Goal: Information Seeking & Learning: Learn about a topic

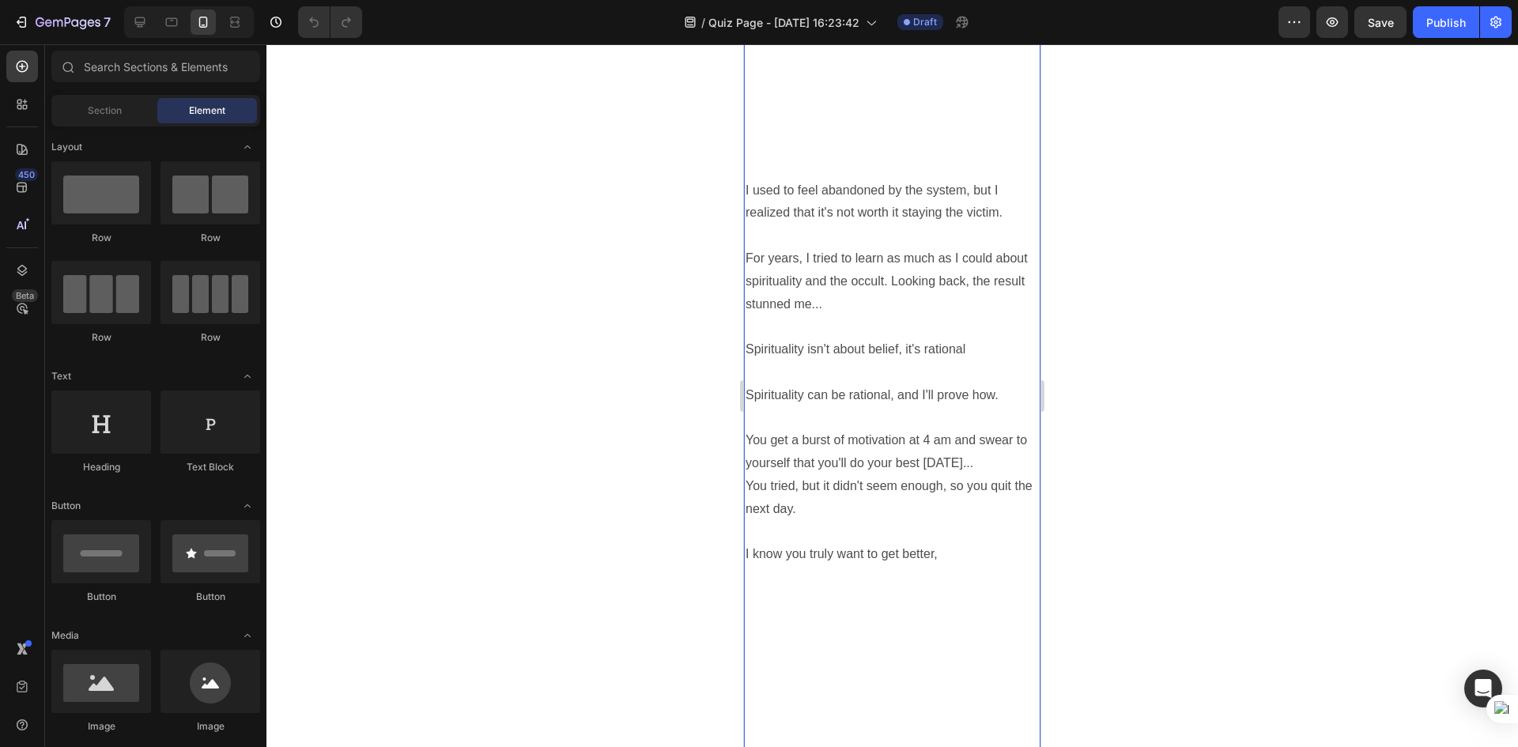
scroll to position [711, 0]
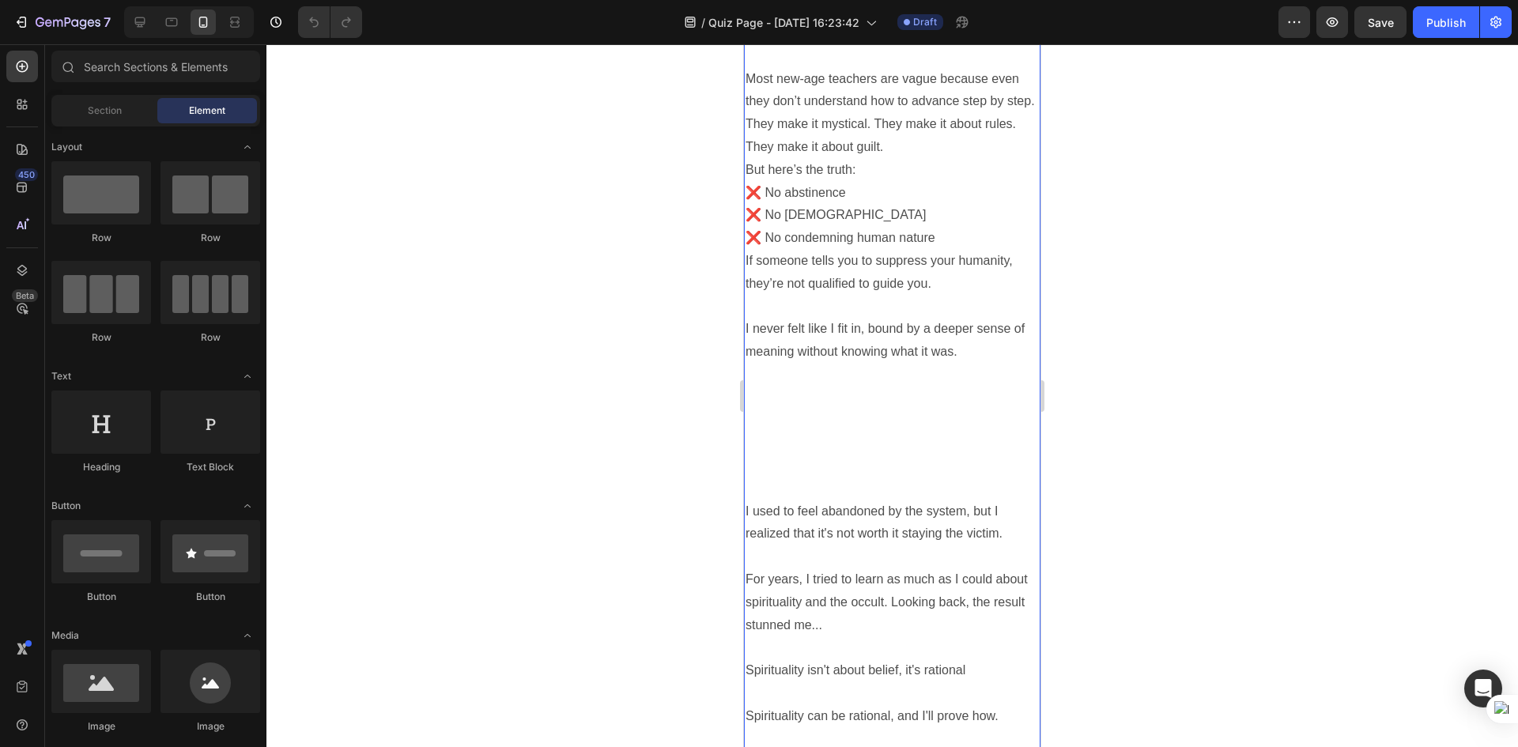
click at [857, 302] on p "If someone tells you to suppress your humanity, they’re not qualified to guide …" at bounding box center [891, 375] width 293 height 251
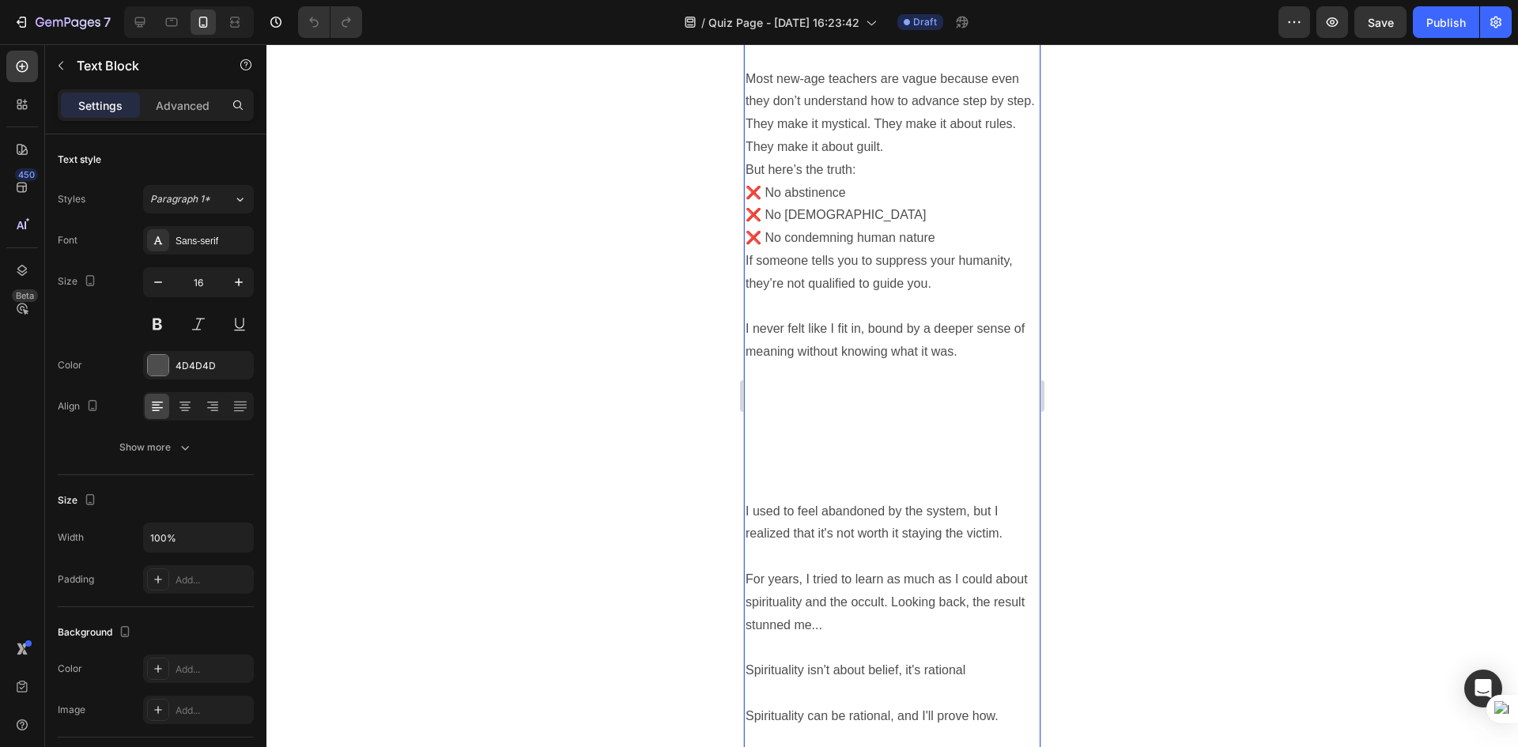
click at [857, 302] on p "If someone tells you to suppress your humanity, they’re not qualified to guide …" at bounding box center [891, 375] width 293 height 251
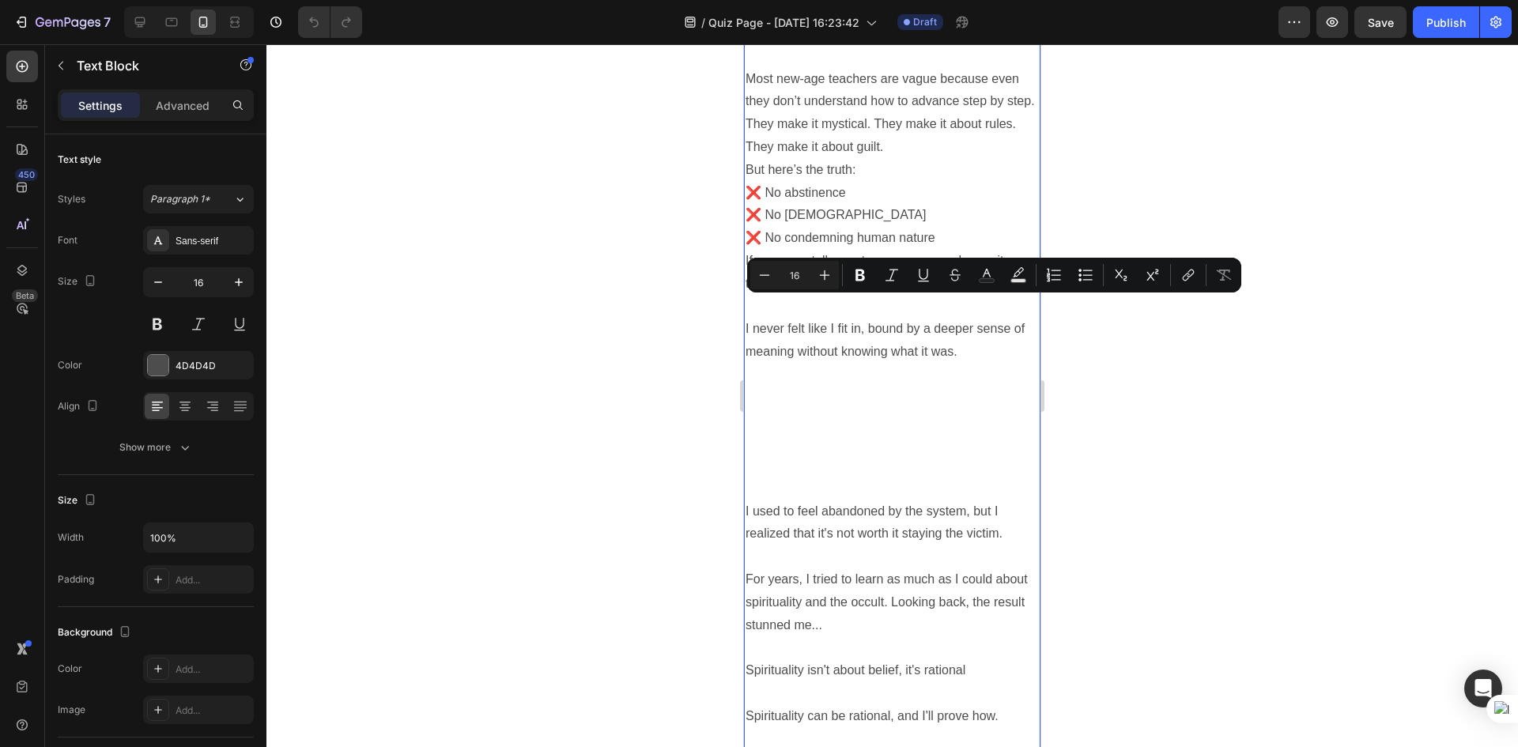
click at [763, 182] on p "But here’s the truth:" at bounding box center [891, 170] width 293 height 23
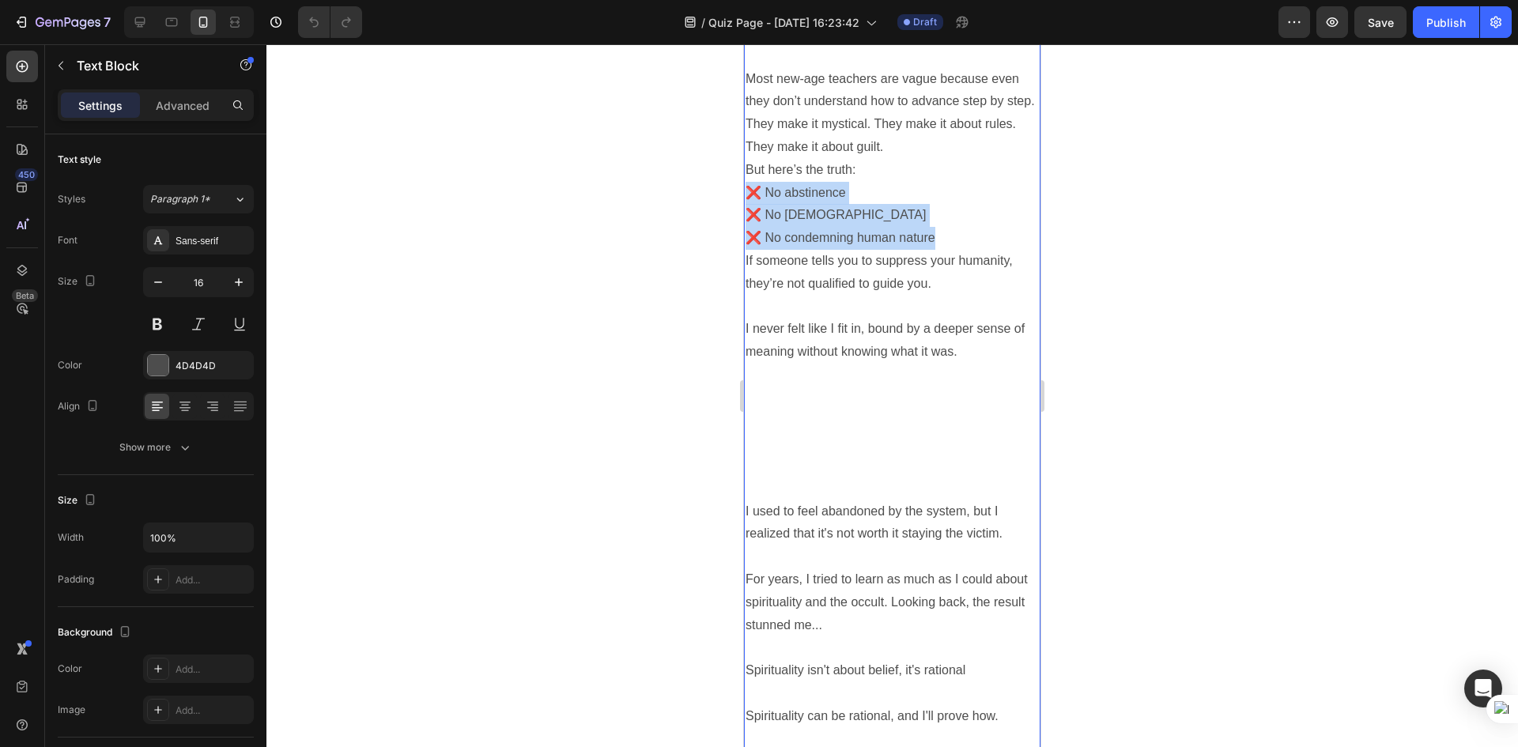
drag, startPoint x: 746, startPoint y: 236, endPoint x: 951, endPoint y: 276, distance: 208.6
click at [951, 276] on div "You’ve tried books, apps, ‘light and love’ gurus. Nothing stuck. I went through…" at bounding box center [892, 488] width 296 height 1847
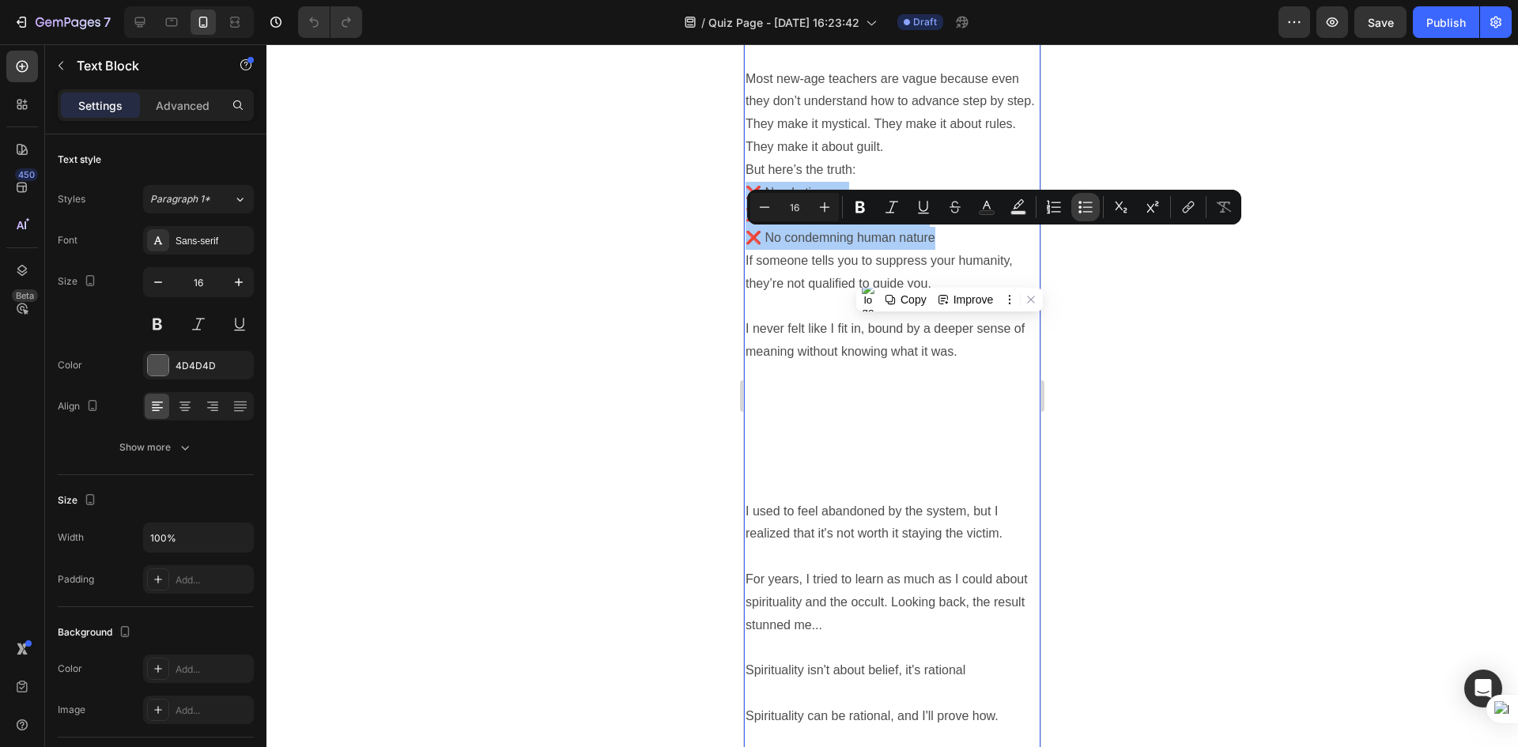
click at [953, 208] on button "Bulleted List" at bounding box center [1085, 207] width 28 height 28
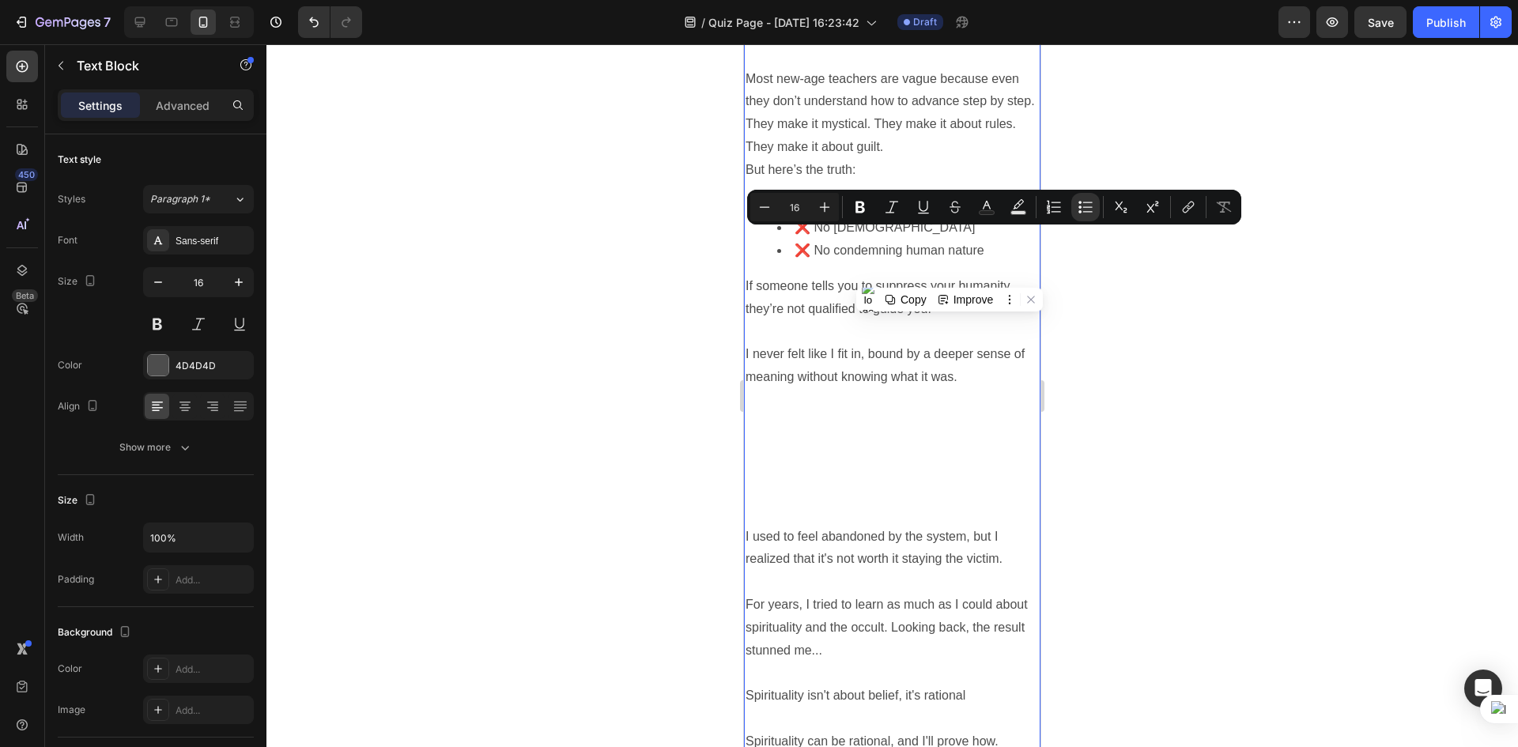
click at [820, 351] on p "If someone tells you to suppress your humanity, they’re not qualified to guide …" at bounding box center [891, 400] width 293 height 251
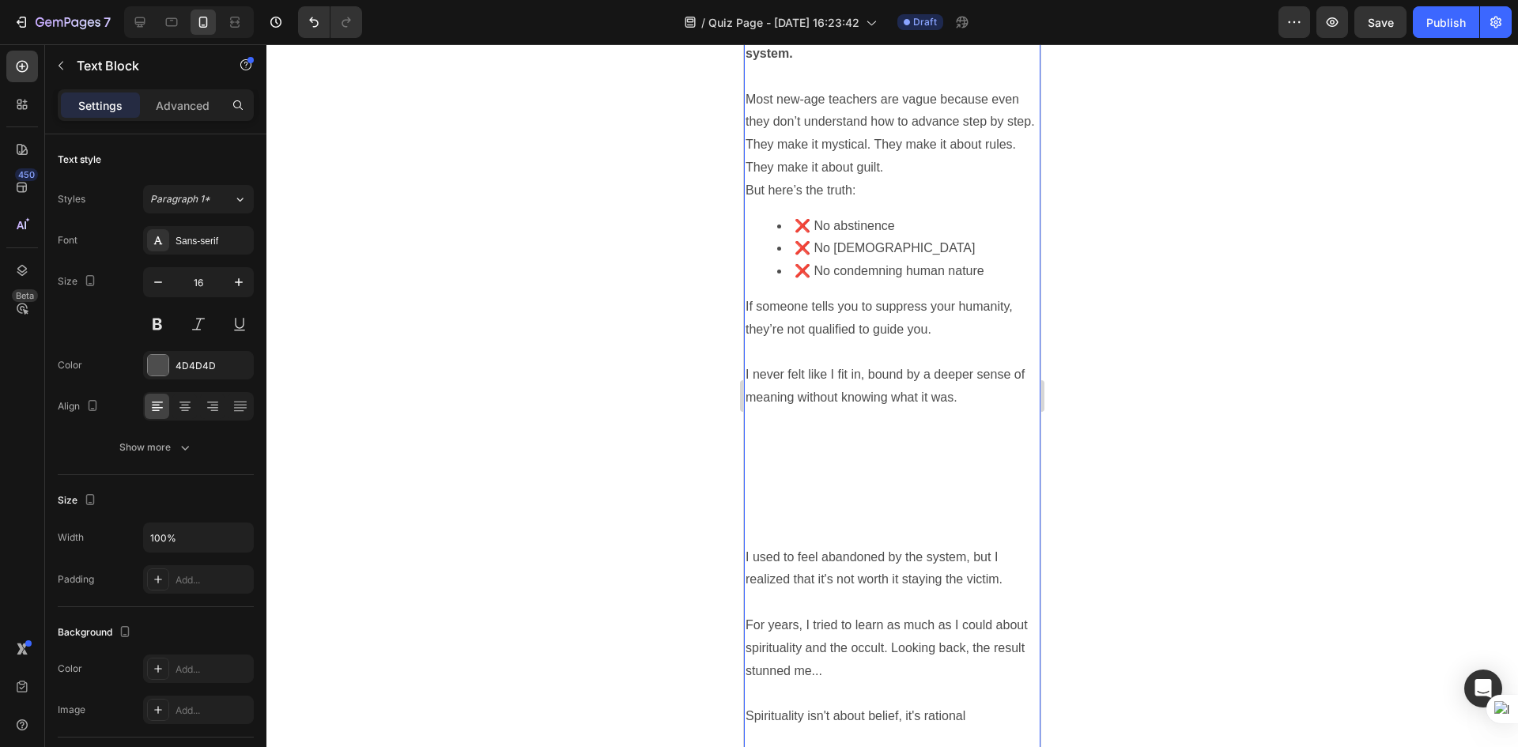
scroll to position [790, 0]
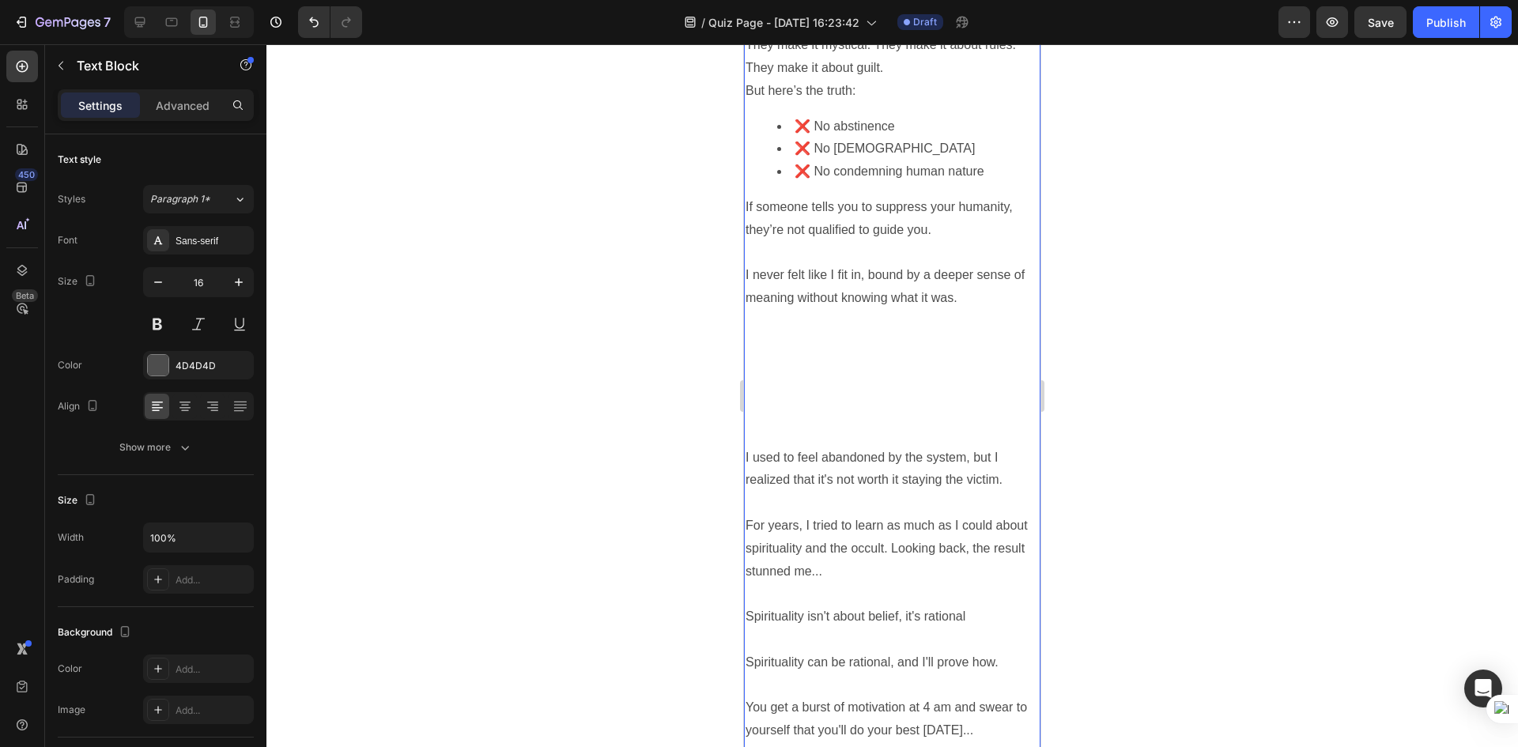
click at [797, 156] on div "You’ve tried books, apps, ‘light and love’ gurus. Nothing stuck. I went through…" at bounding box center [892, 422] width 296 height 1872
drag, startPoint x: 787, startPoint y: 168, endPoint x: 779, endPoint y: 208, distance: 40.5
click at [779, 183] on ul "❌ No abstinence ❌ No asceticism ❌ No condemning human nature" at bounding box center [891, 149] width 293 height 68
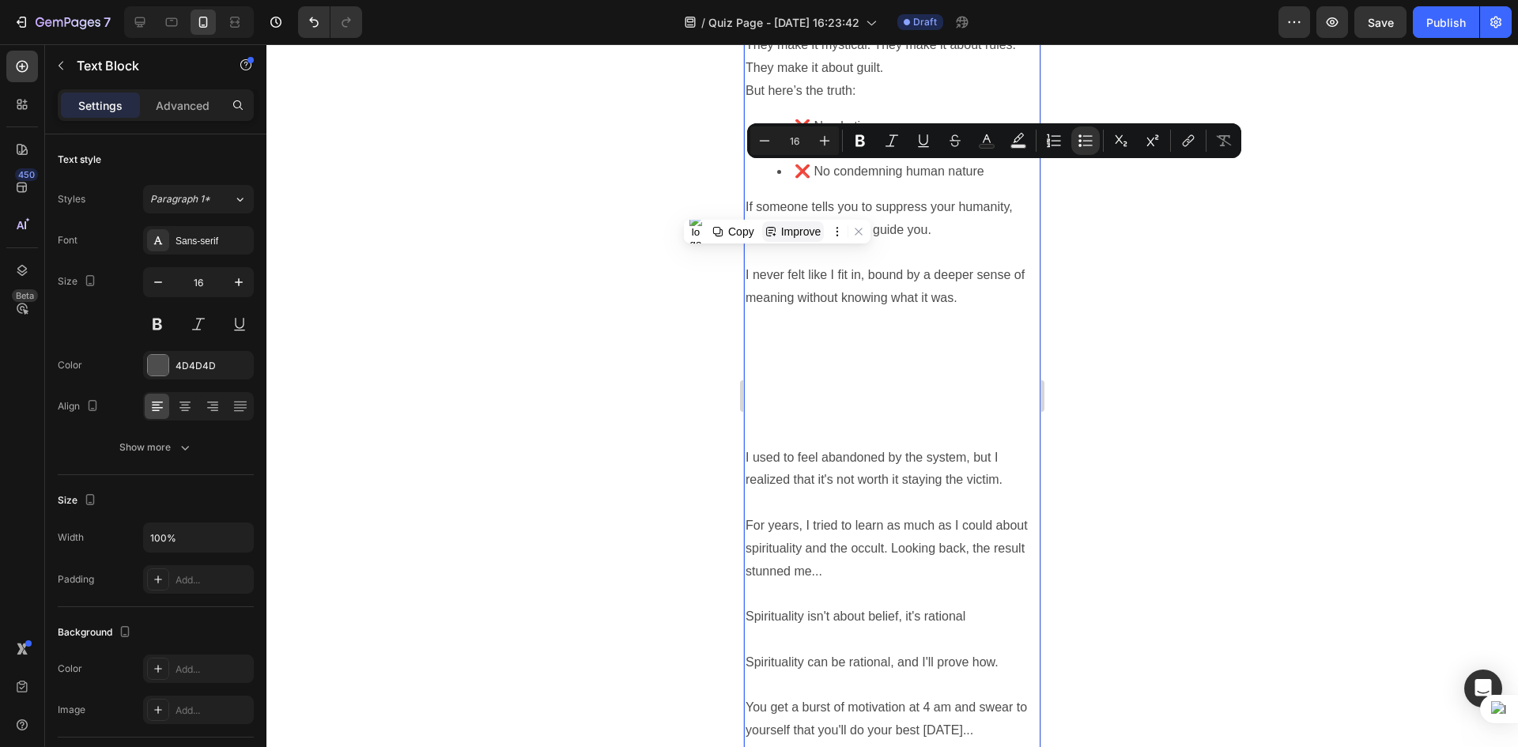
click at [810, 276] on p "If someone tells you to suppress your humanity, they’re not qualified to guide …" at bounding box center [891, 321] width 293 height 251
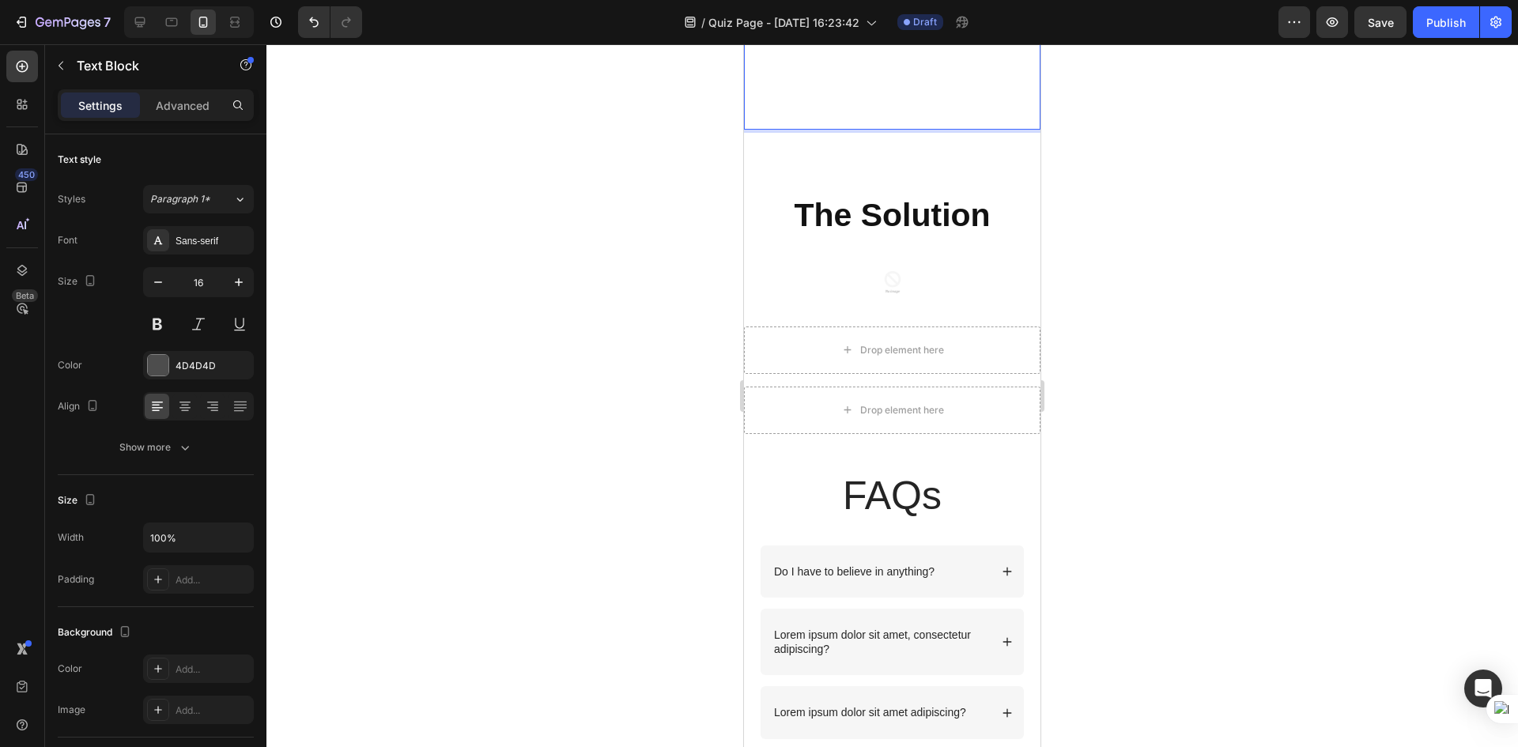
scroll to position [2134, 0]
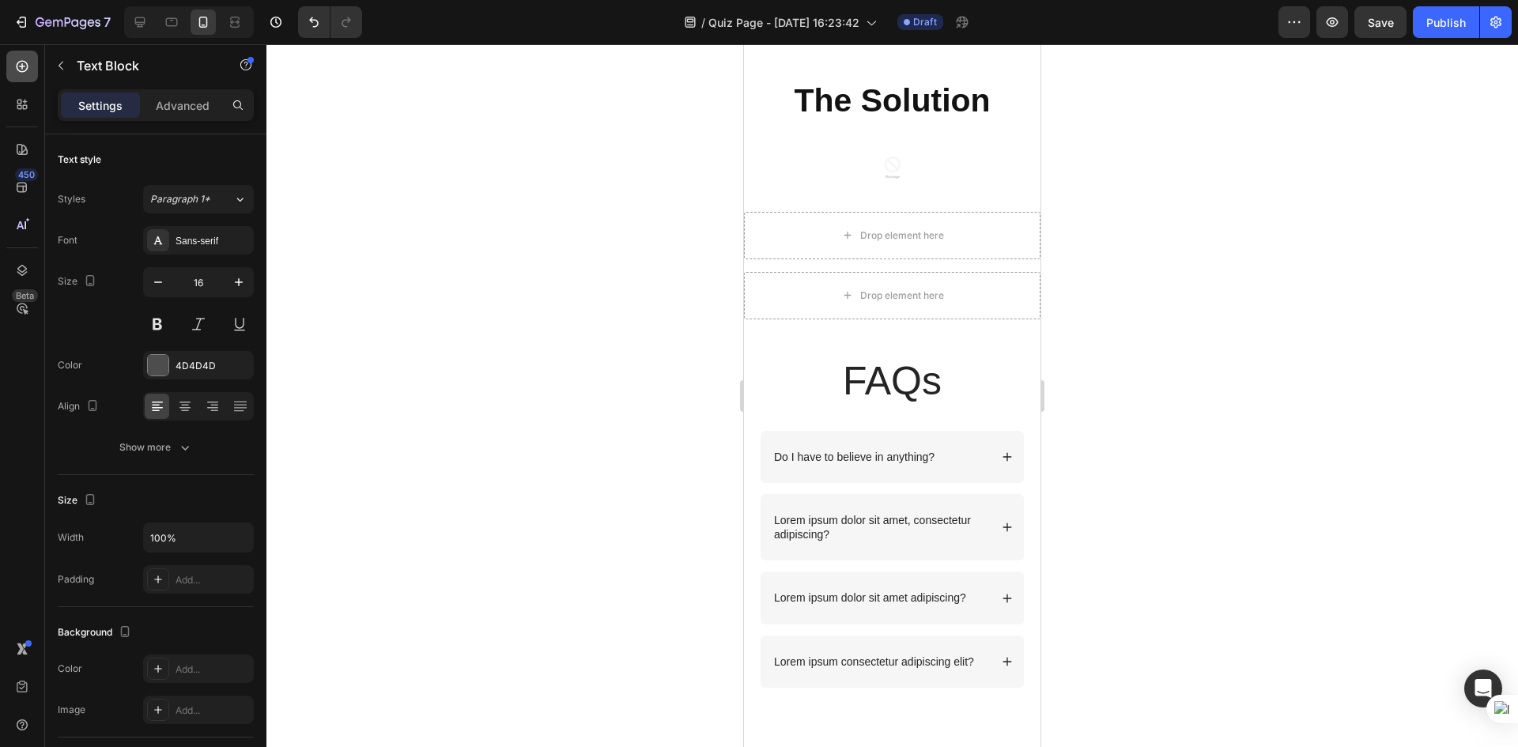
click at [15, 78] on div at bounding box center [22, 67] width 32 height 32
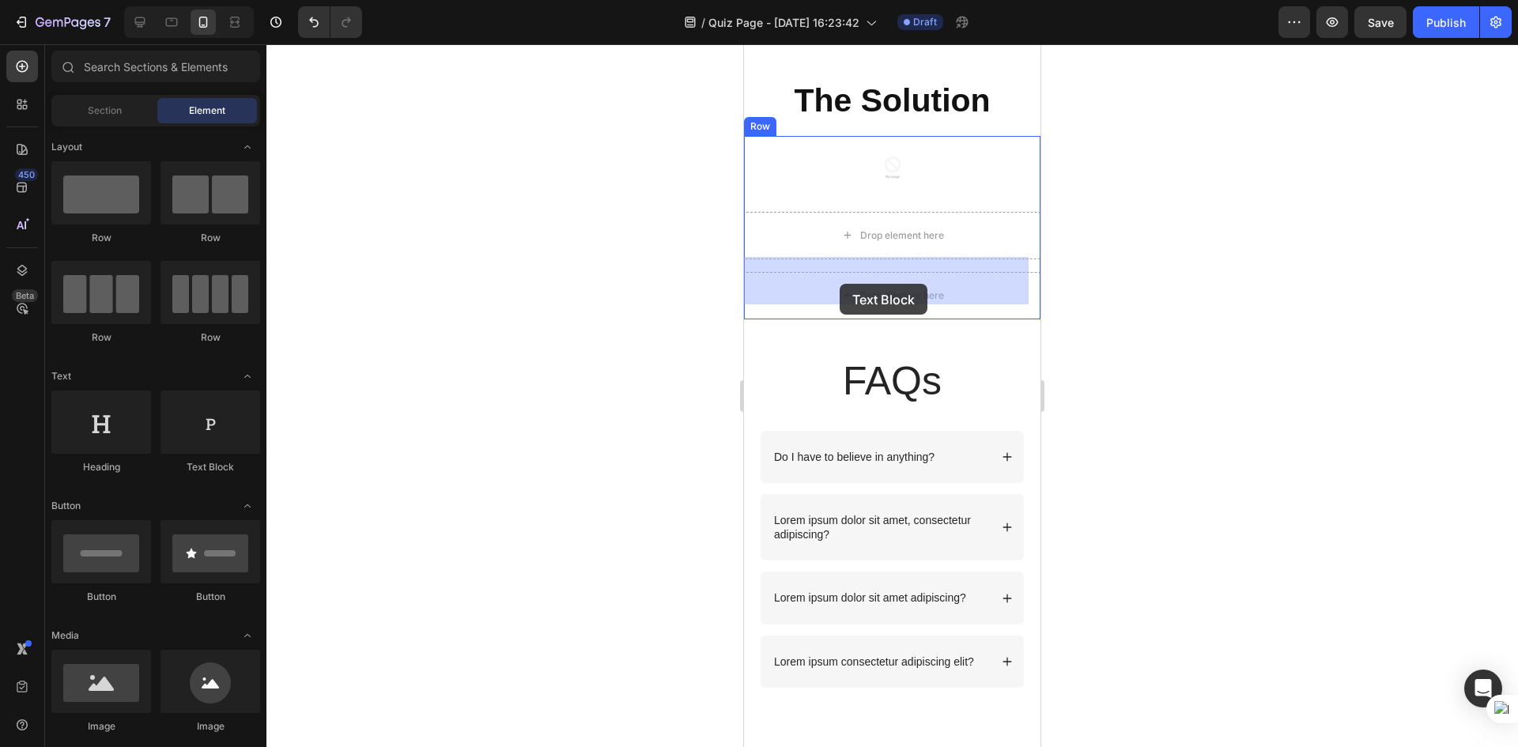
drag, startPoint x: 941, startPoint y: 491, endPoint x: 839, endPoint y: 284, distance: 230.5
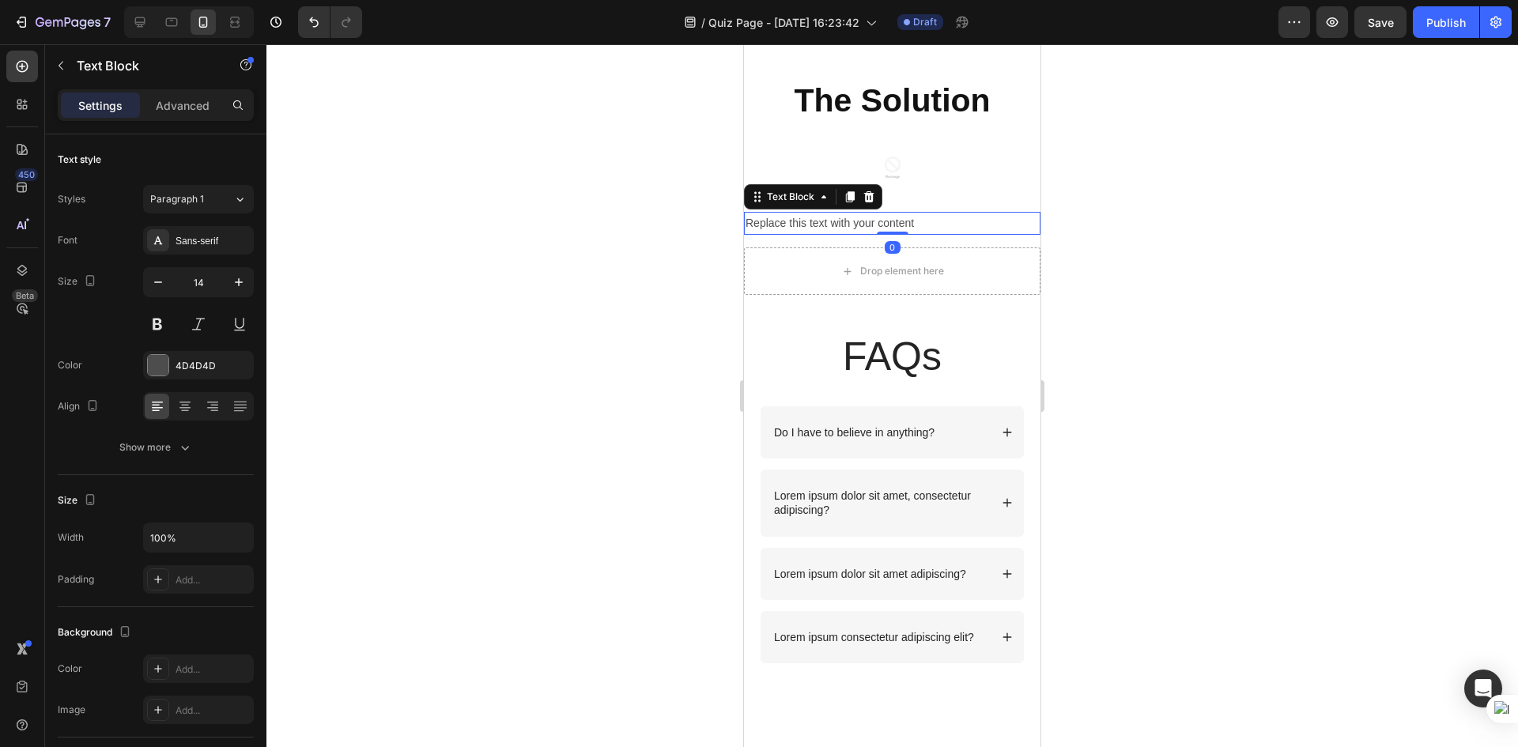
click at [840, 235] on div "Replace this text with your content" at bounding box center [892, 223] width 296 height 23
click at [840, 233] on p "Replace this text with your content" at bounding box center [891, 223] width 293 height 20
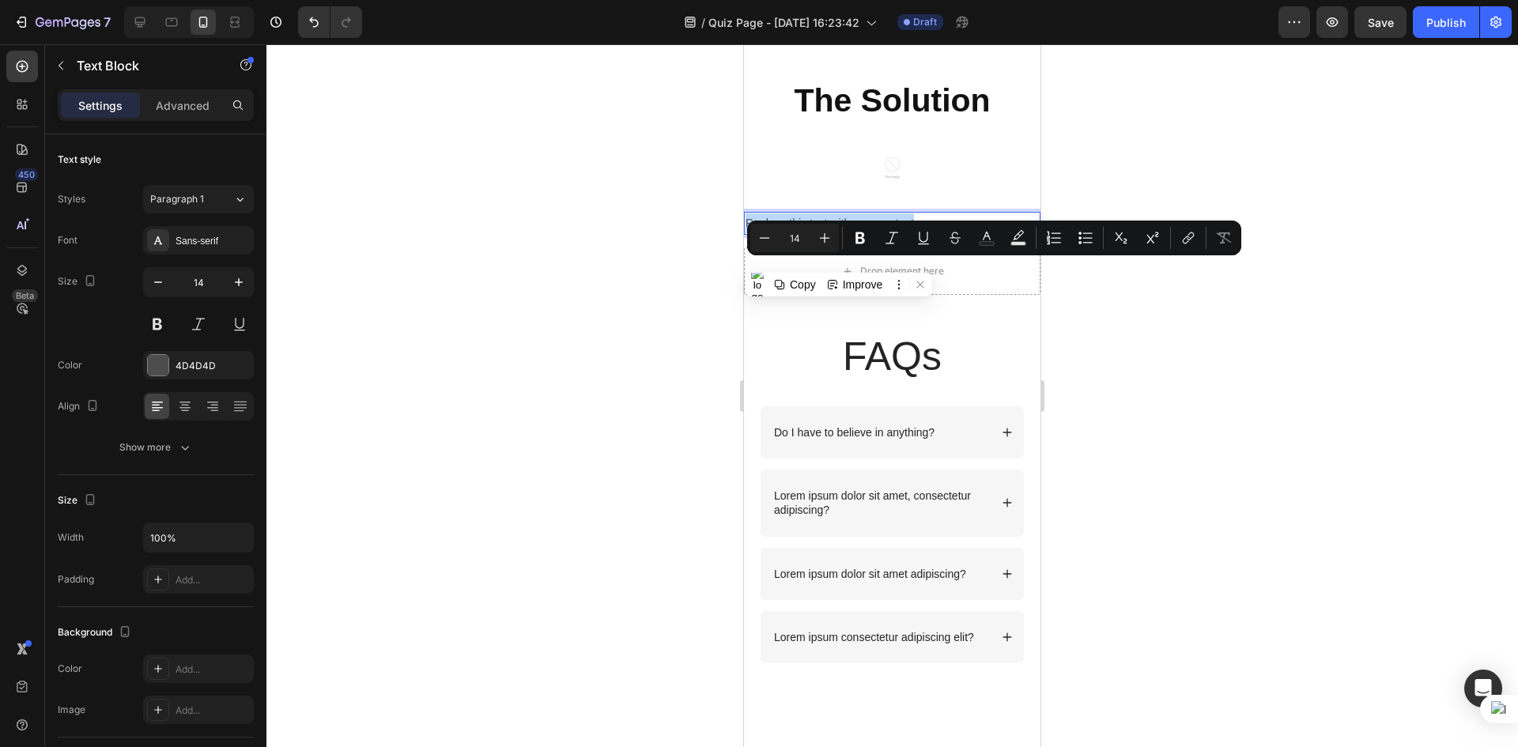
click at [840, 233] on p "Replace this text with your content" at bounding box center [891, 223] width 293 height 20
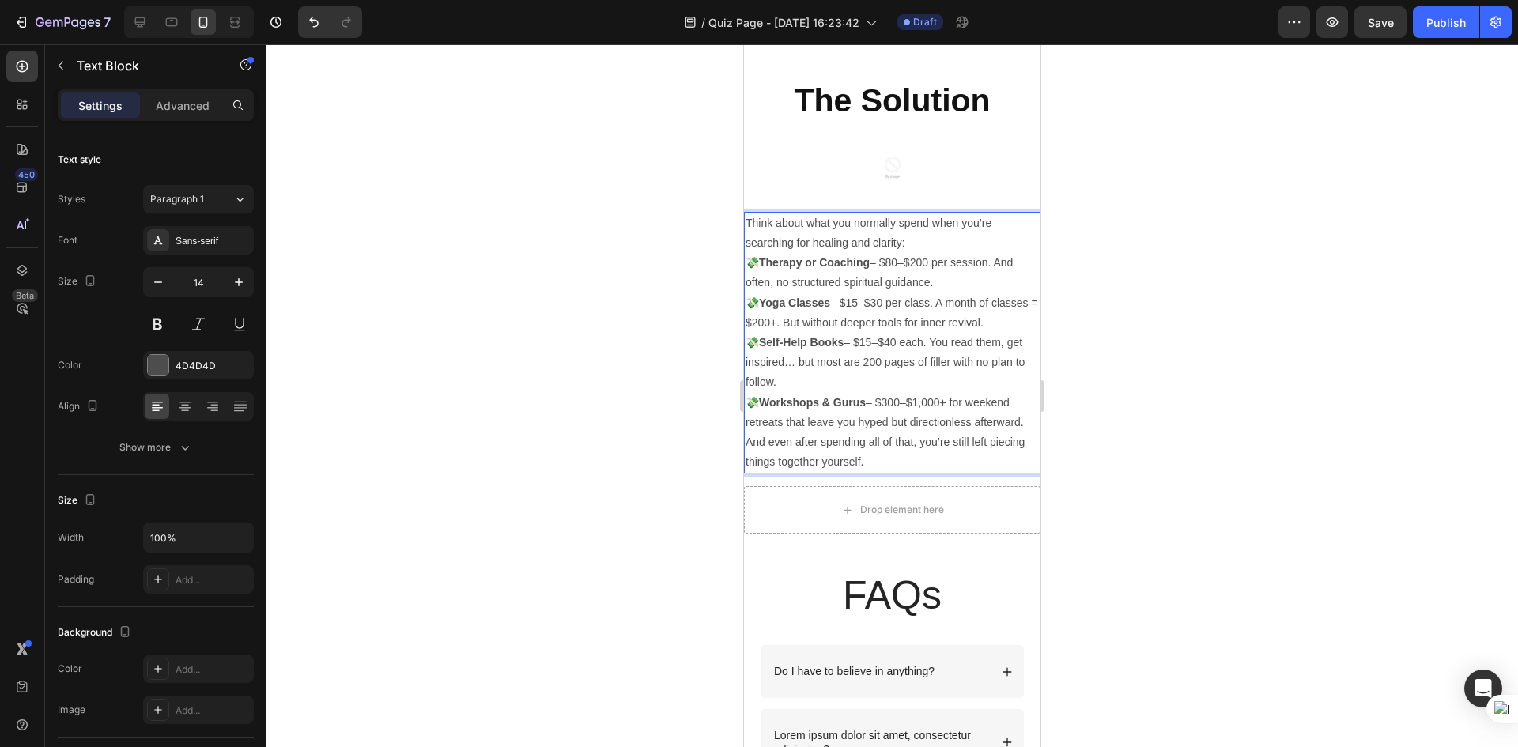
click at [953, 371] on div at bounding box center [891, 395] width 1251 height 703
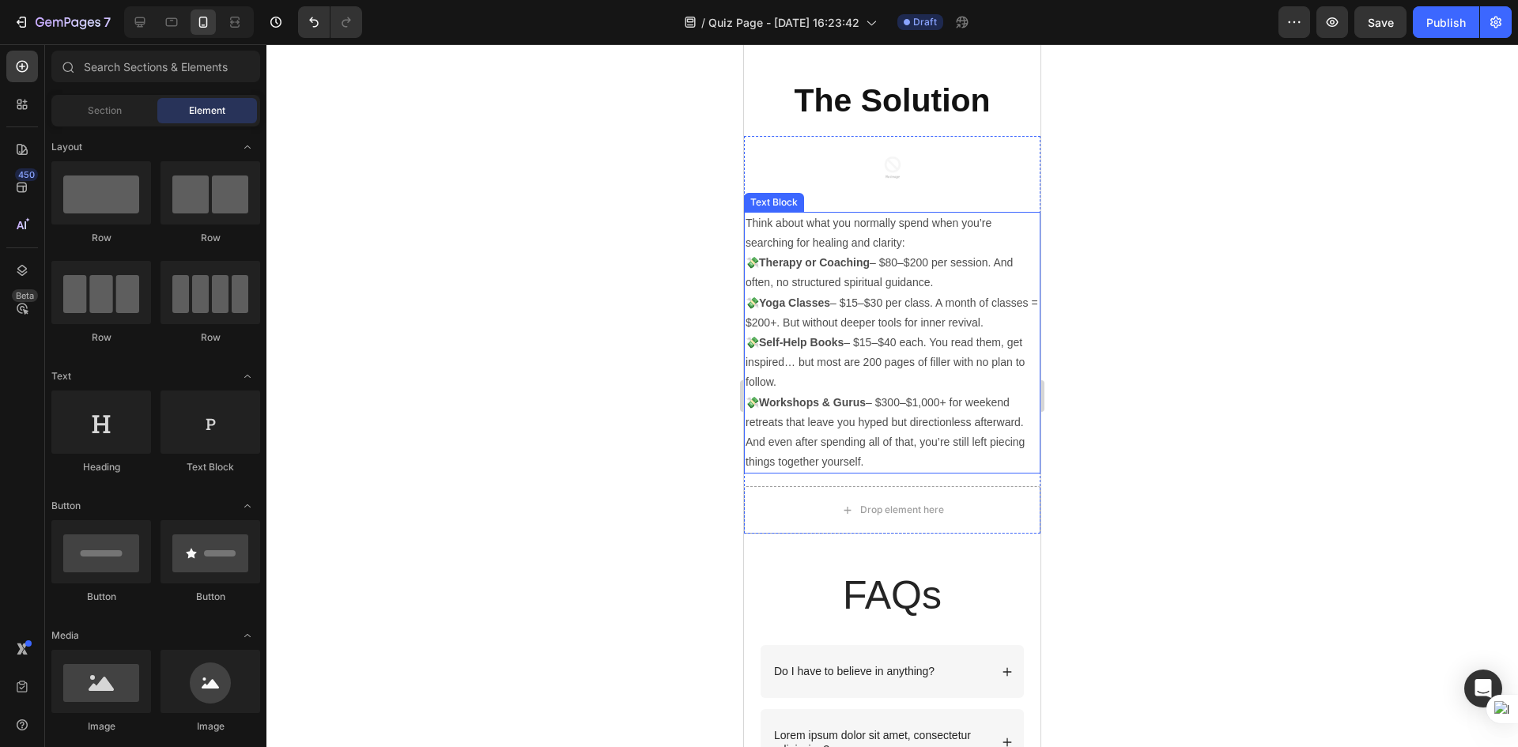
click at [930, 432] on p "💸 Workshops & Gurus – $300–$1,000+ for weekend retreats that leave you hyped bu…" at bounding box center [891, 413] width 293 height 40
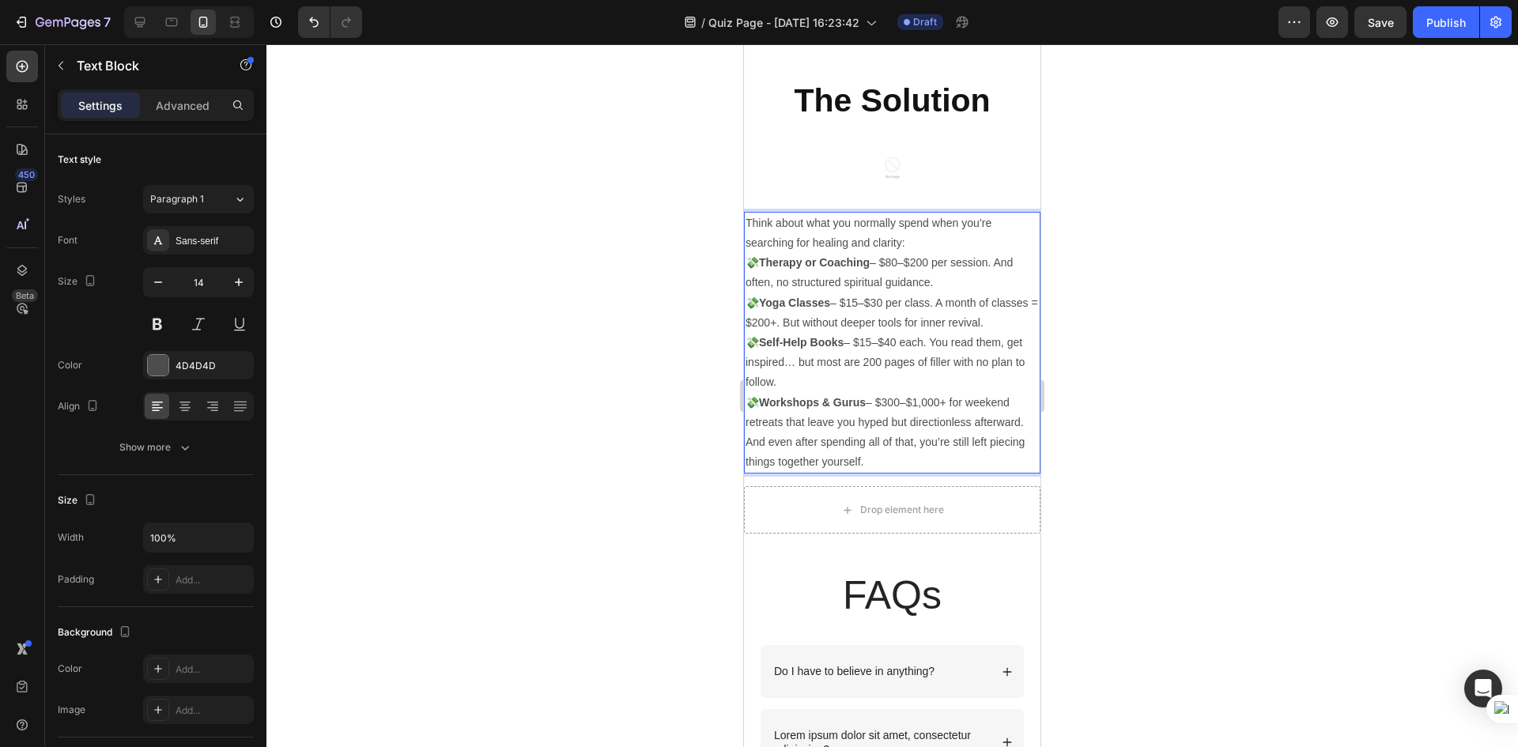
click at [953, 432] on p "💸 Workshops & Gurus – $300–$1,000+ for weekend retreats that leave you hyped bu…" at bounding box center [891, 413] width 293 height 40
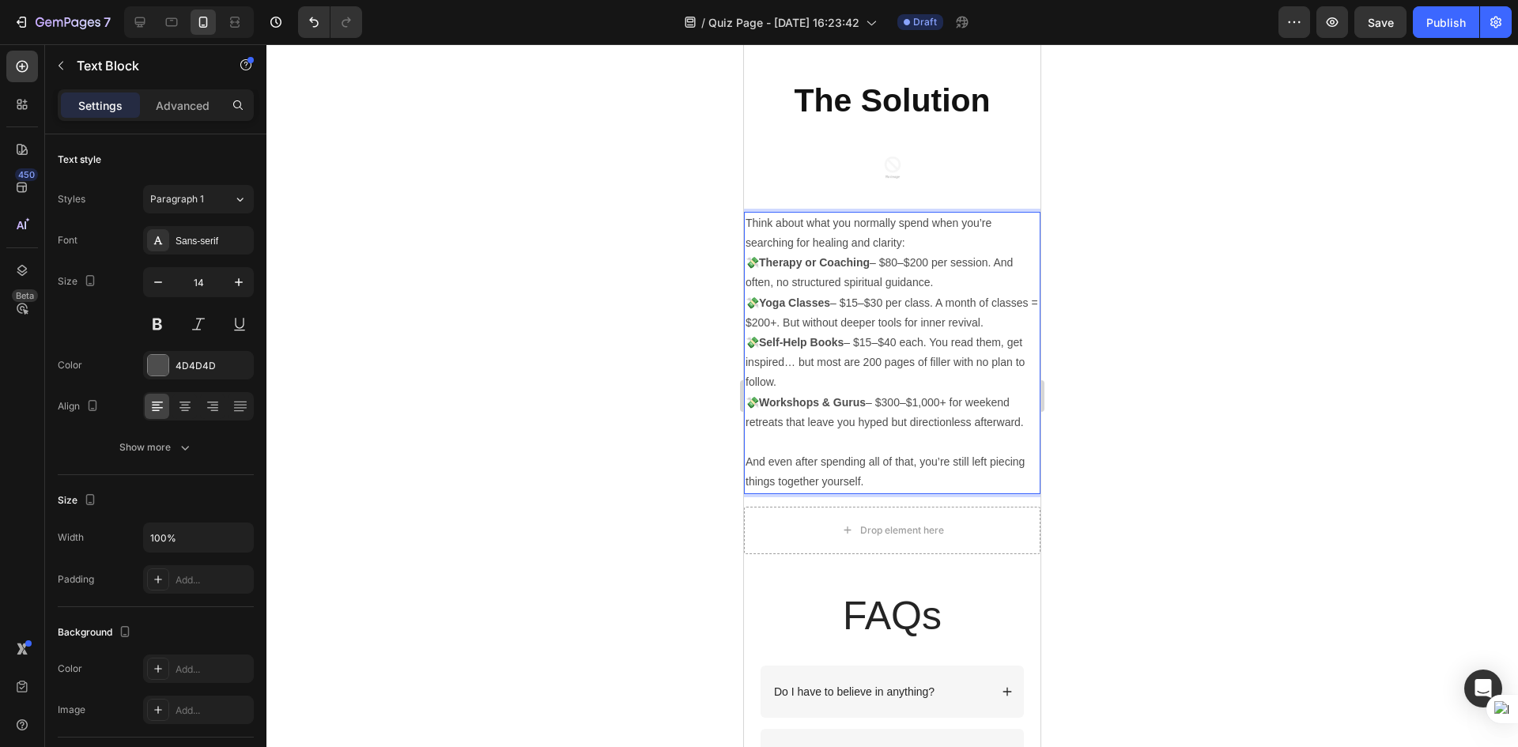
click at [953, 513] on div at bounding box center [891, 395] width 1251 height 703
click at [828, 393] on p "💸 Self-Help Books – $15–$40 each. You read them, get inspired… but most are 200…" at bounding box center [891, 363] width 293 height 60
click at [911, 253] on p "Think about what you normally spend when you’re searching for healing and clari…" at bounding box center [891, 233] width 293 height 40
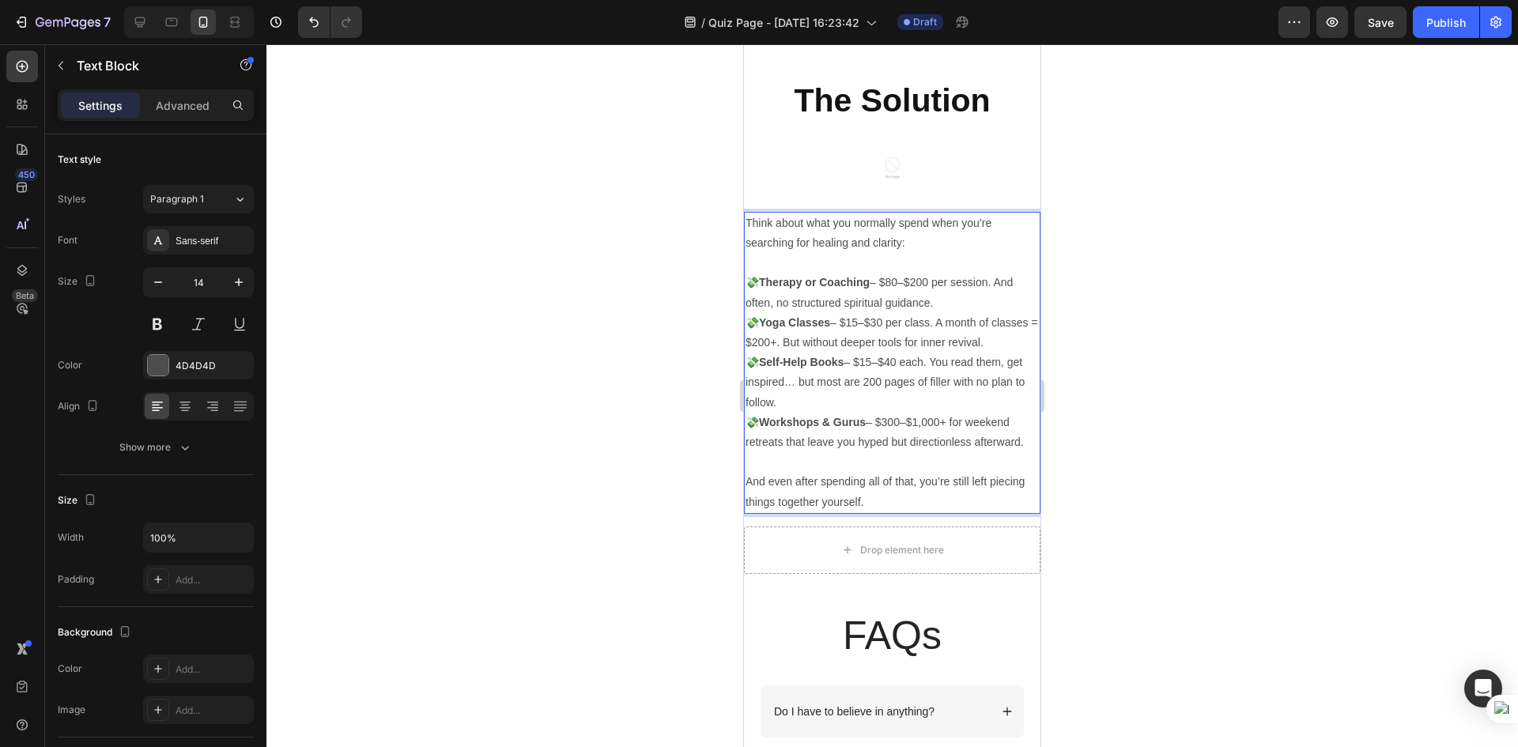
click at [953, 417] on div at bounding box center [891, 395] width 1251 height 703
click at [843, 353] on p "💸 Yoga Classes – $15–$30 per class. A month of classes = $200+. But without dee…" at bounding box center [891, 333] width 293 height 40
click at [865, 273] on p "Rich Text Editor. Editing area: main" at bounding box center [891, 263] width 293 height 20
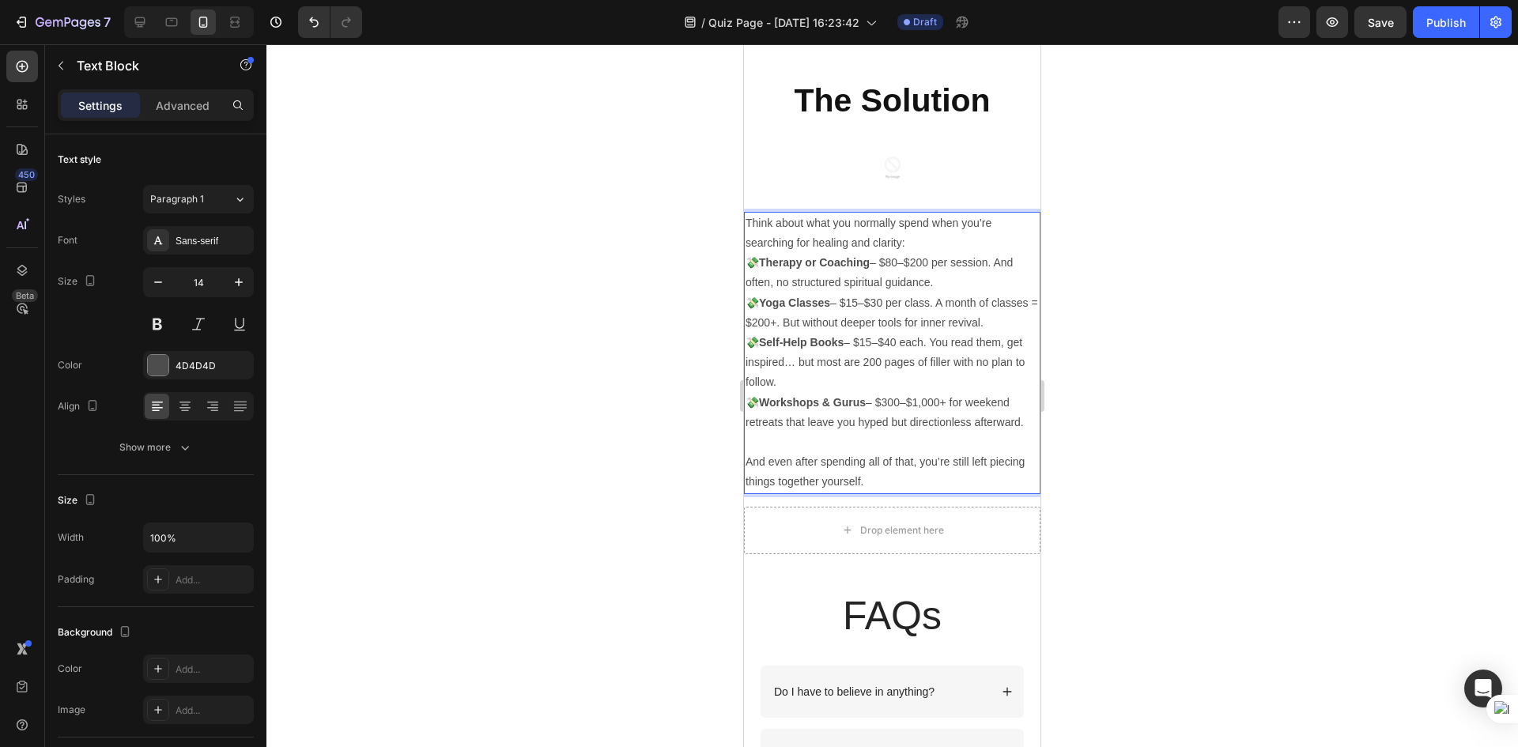
click at [953, 526] on div at bounding box center [891, 395] width 1251 height 703
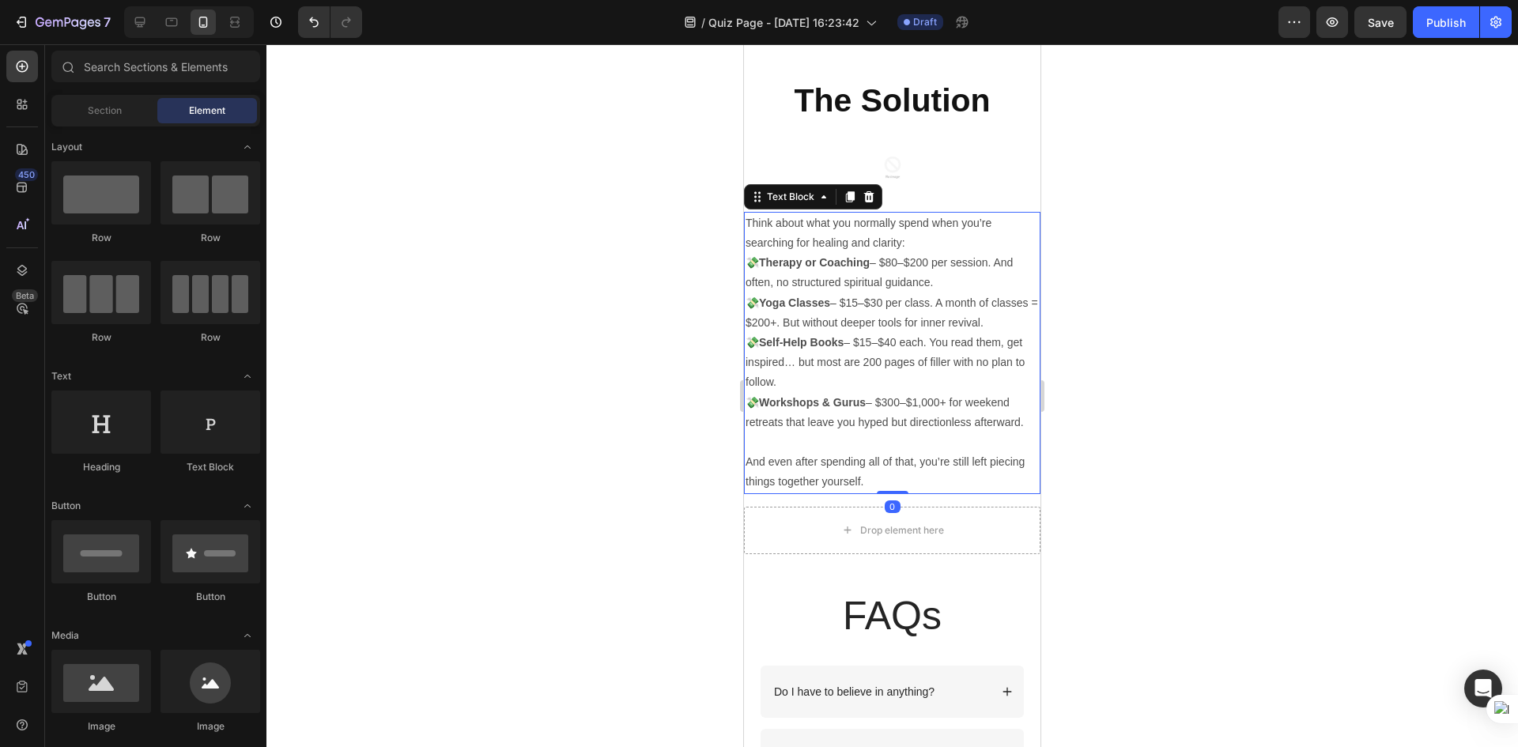
click at [863, 393] on p "💸 Self-Help Books – $15–$40 each. You read them, get inspired… but most are 200…" at bounding box center [891, 363] width 293 height 60
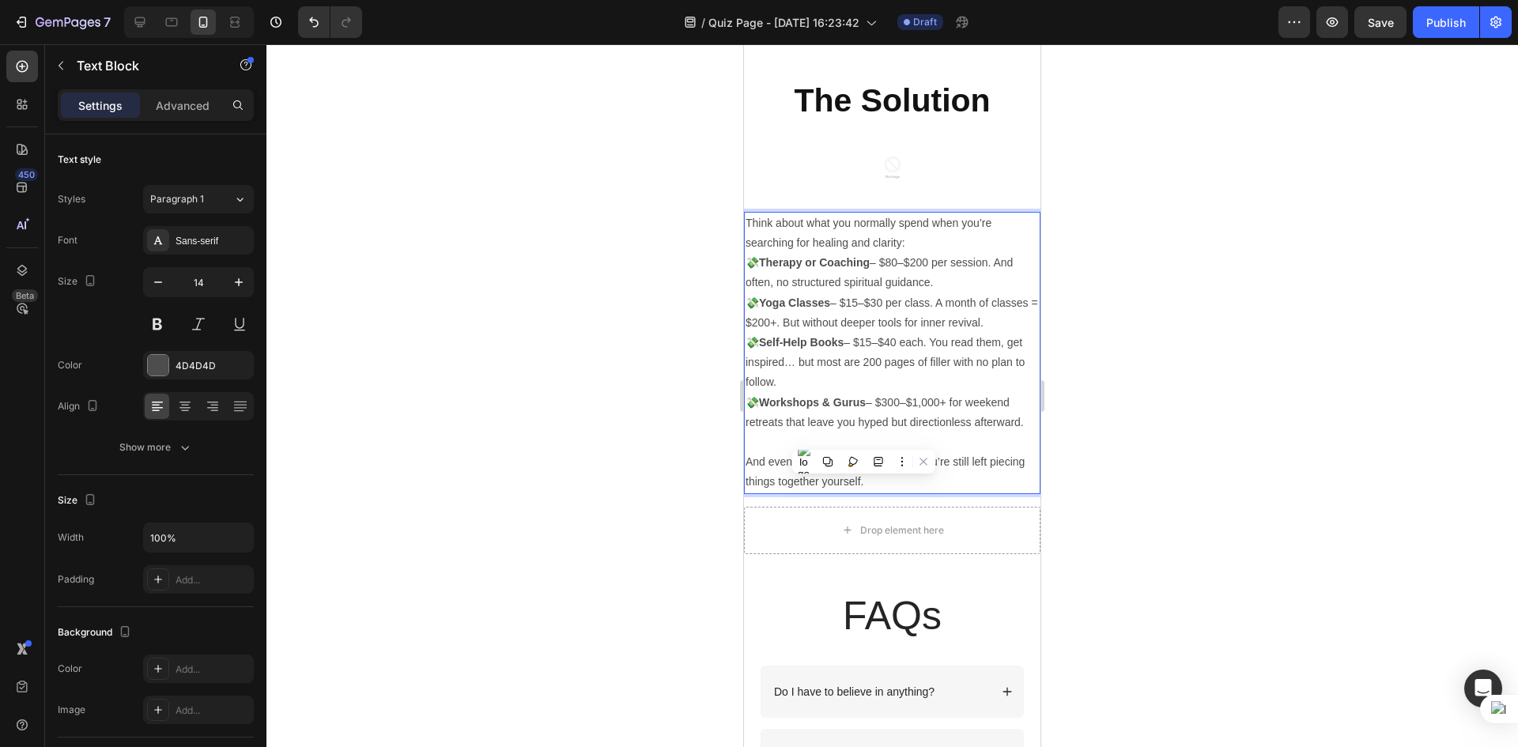
click at [863, 393] on p "💸 Self-Help Books – $15–$40 each. You read them, get inspired… but most are 200…" at bounding box center [891, 363] width 293 height 60
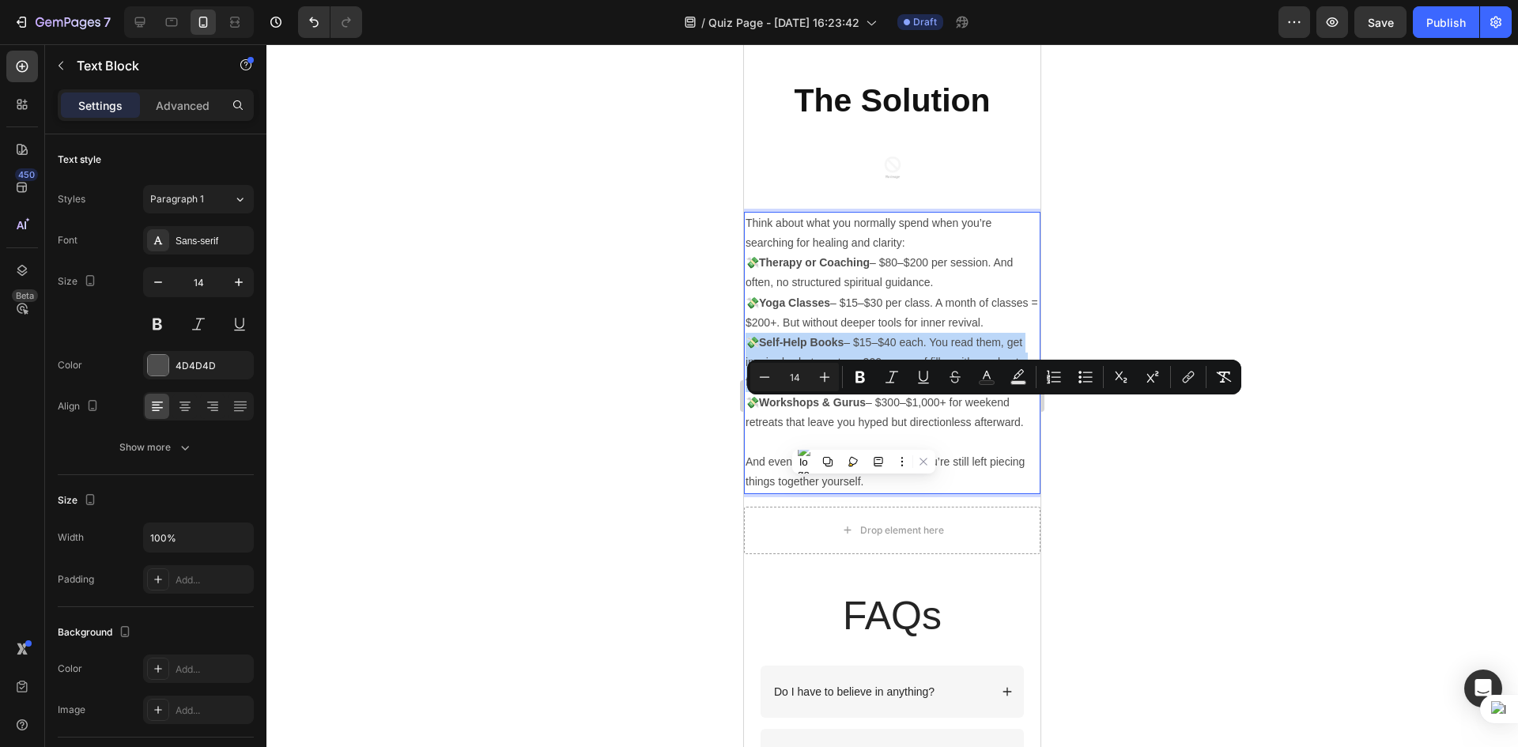
click at [890, 393] on p "💸 Self-Help Books – $15–$40 each. You read them, get inspired… but most are 200…" at bounding box center [891, 363] width 293 height 60
click at [953, 500] on div at bounding box center [891, 395] width 1251 height 703
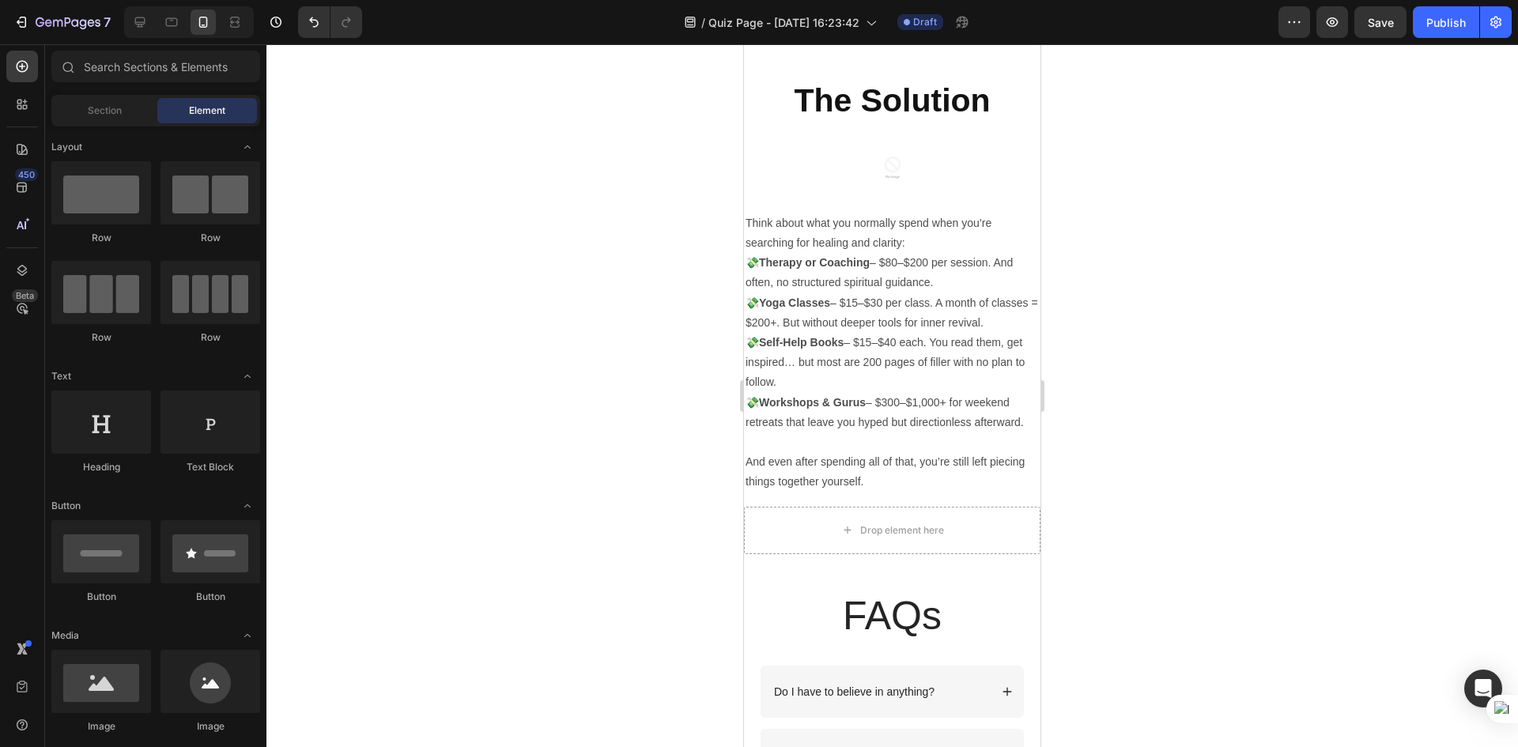
click at [953, 615] on div at bounding box center [891, 395] width 1251 height 703
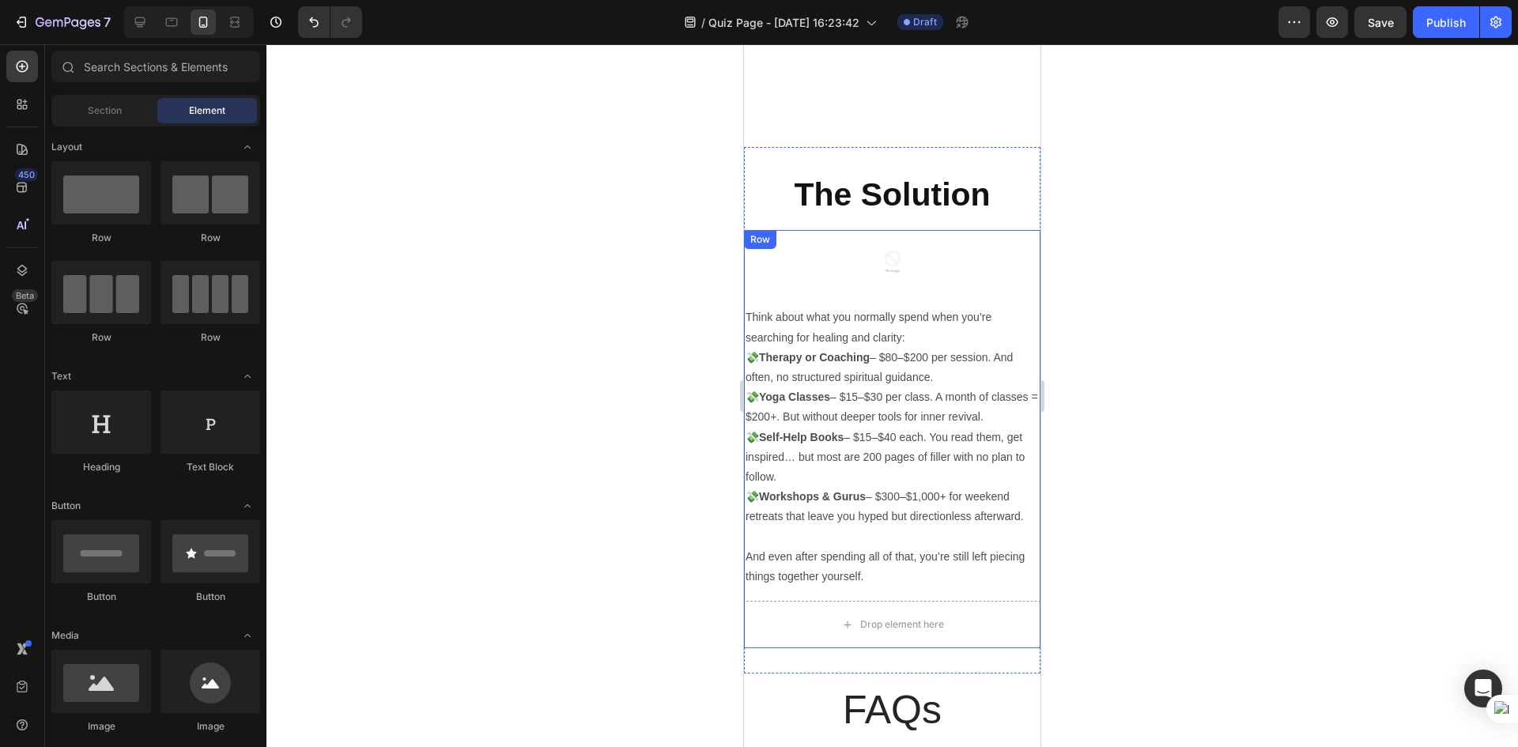
scroll to position [2055, 0]
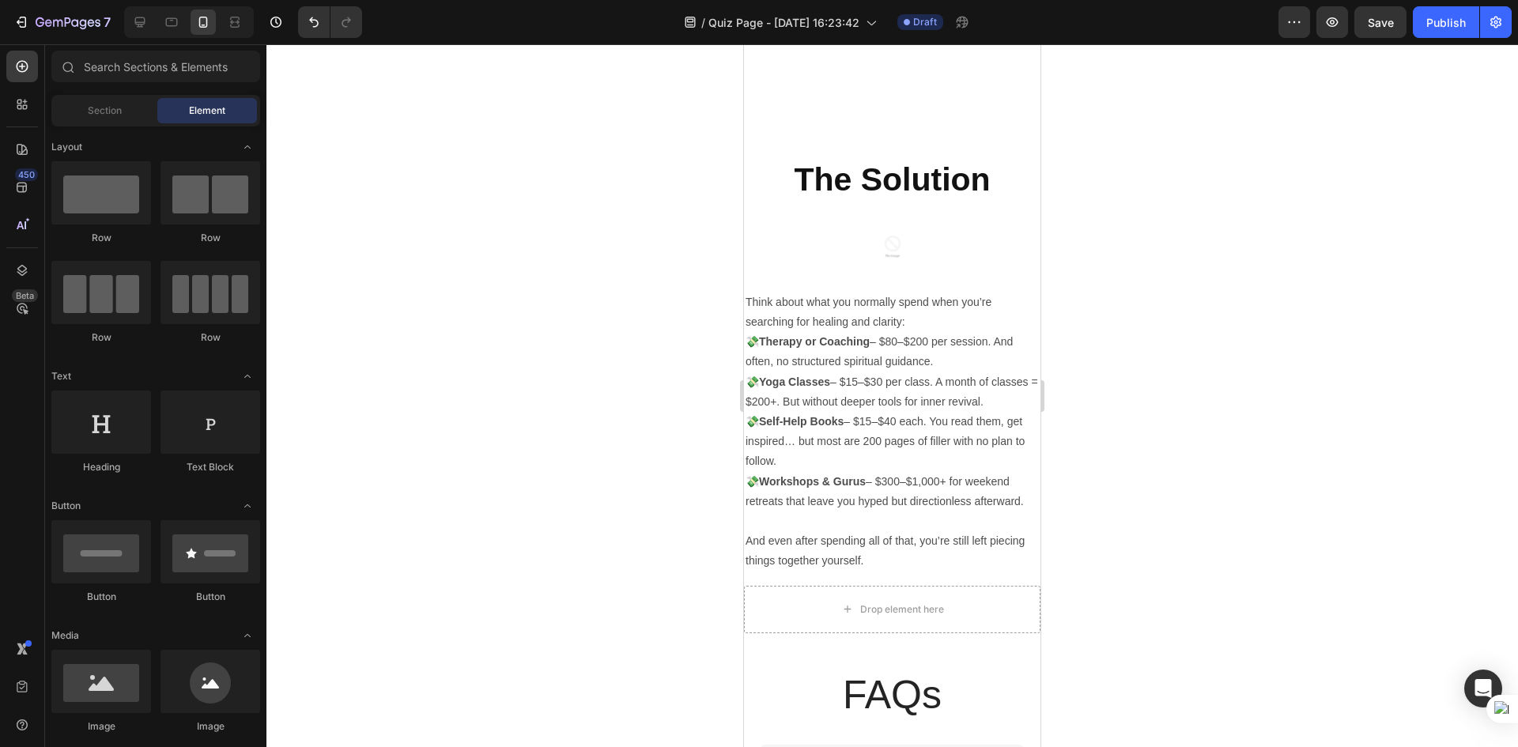
click at [953, 377] on div at bounding box center [891, 395] width 1251 height 703
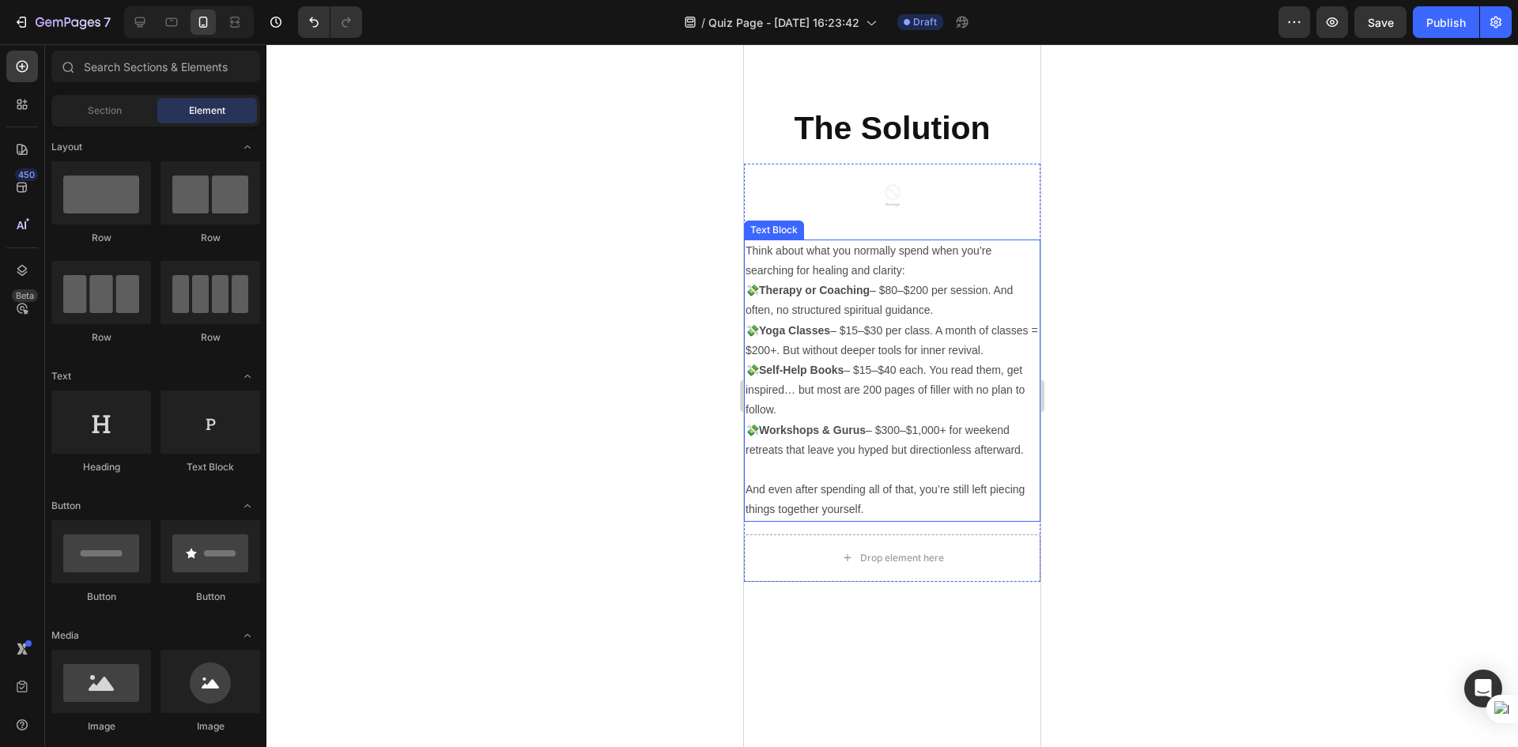
scroll to position [2213, 0]
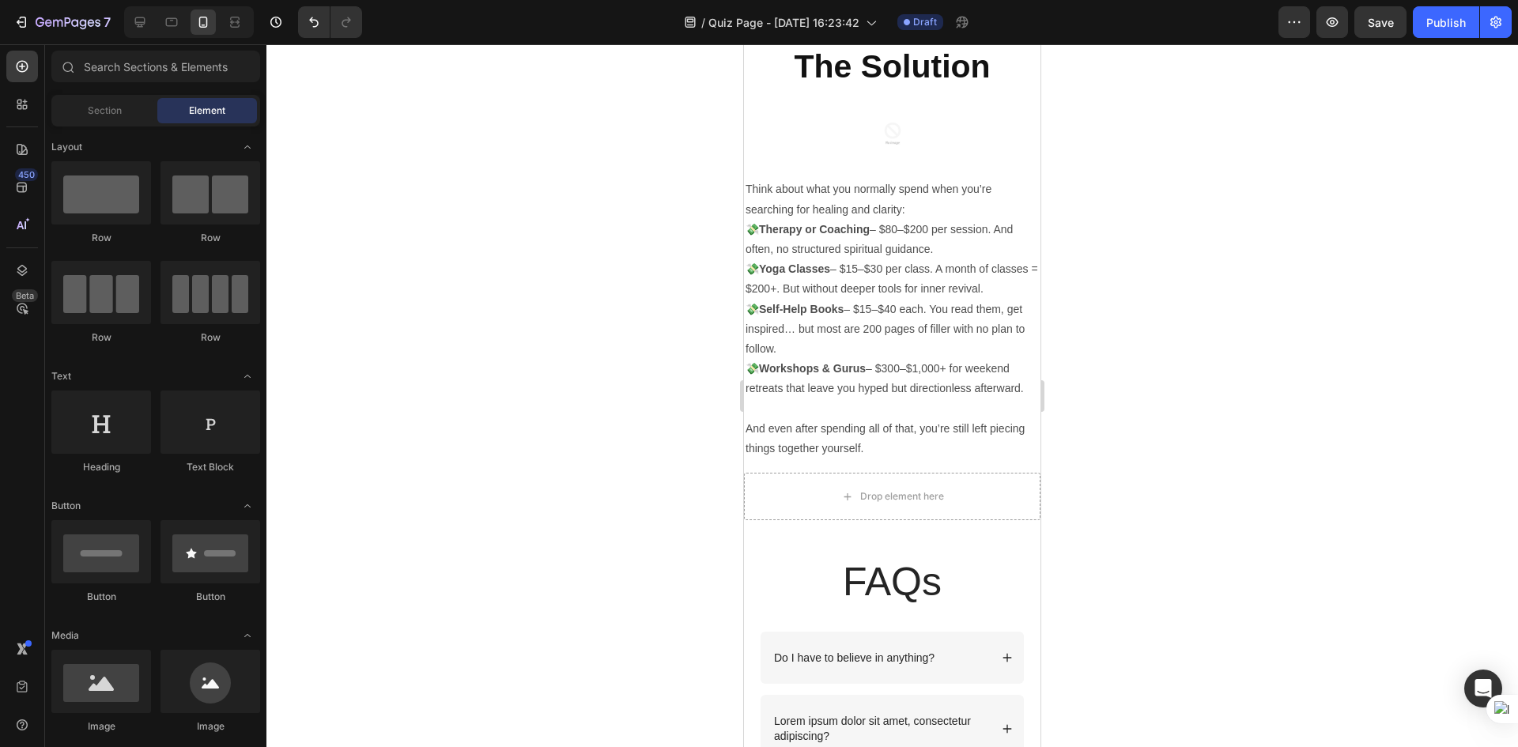
click at [953, 526] on div at bounding box center [891, 395] width 1251 height 703
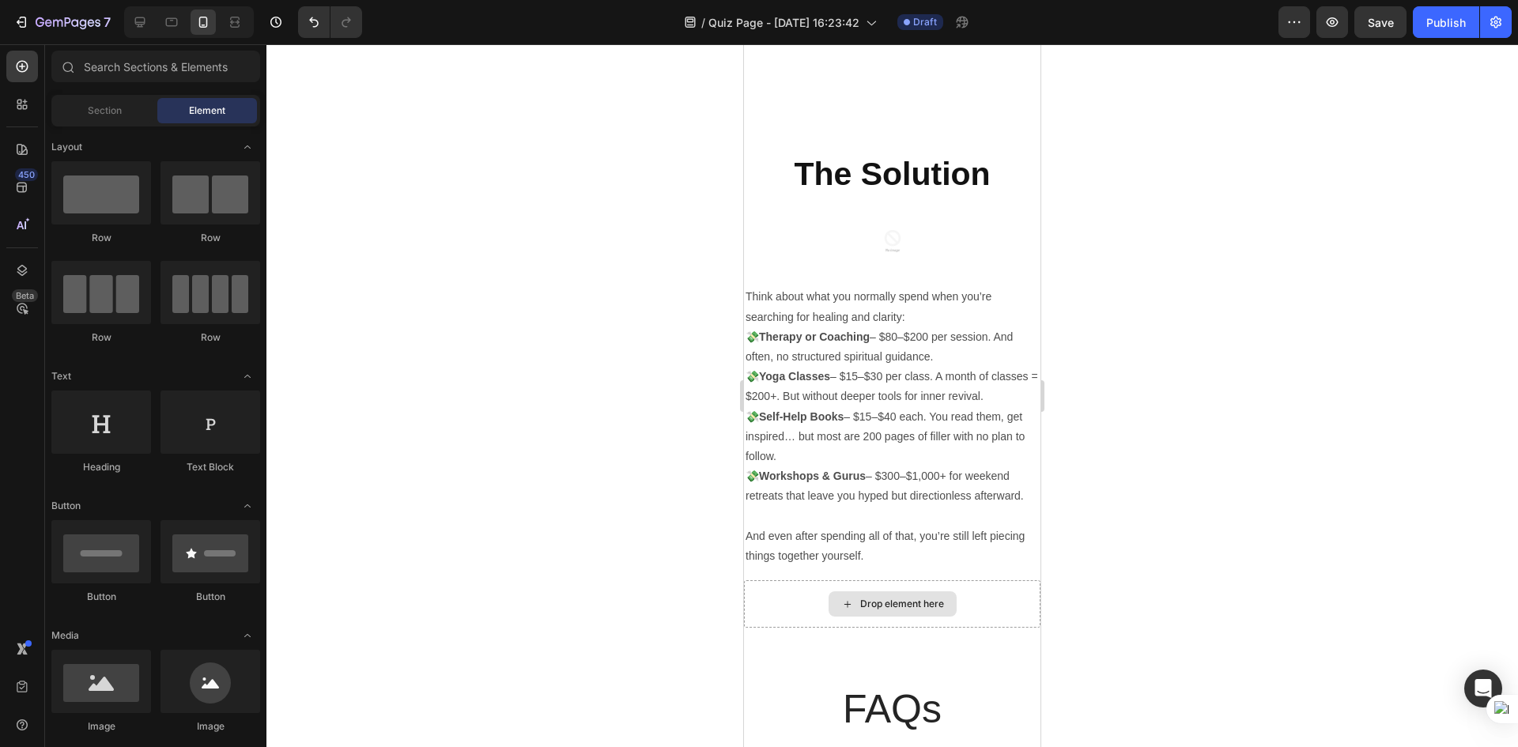
scroll to position [1954, 0]
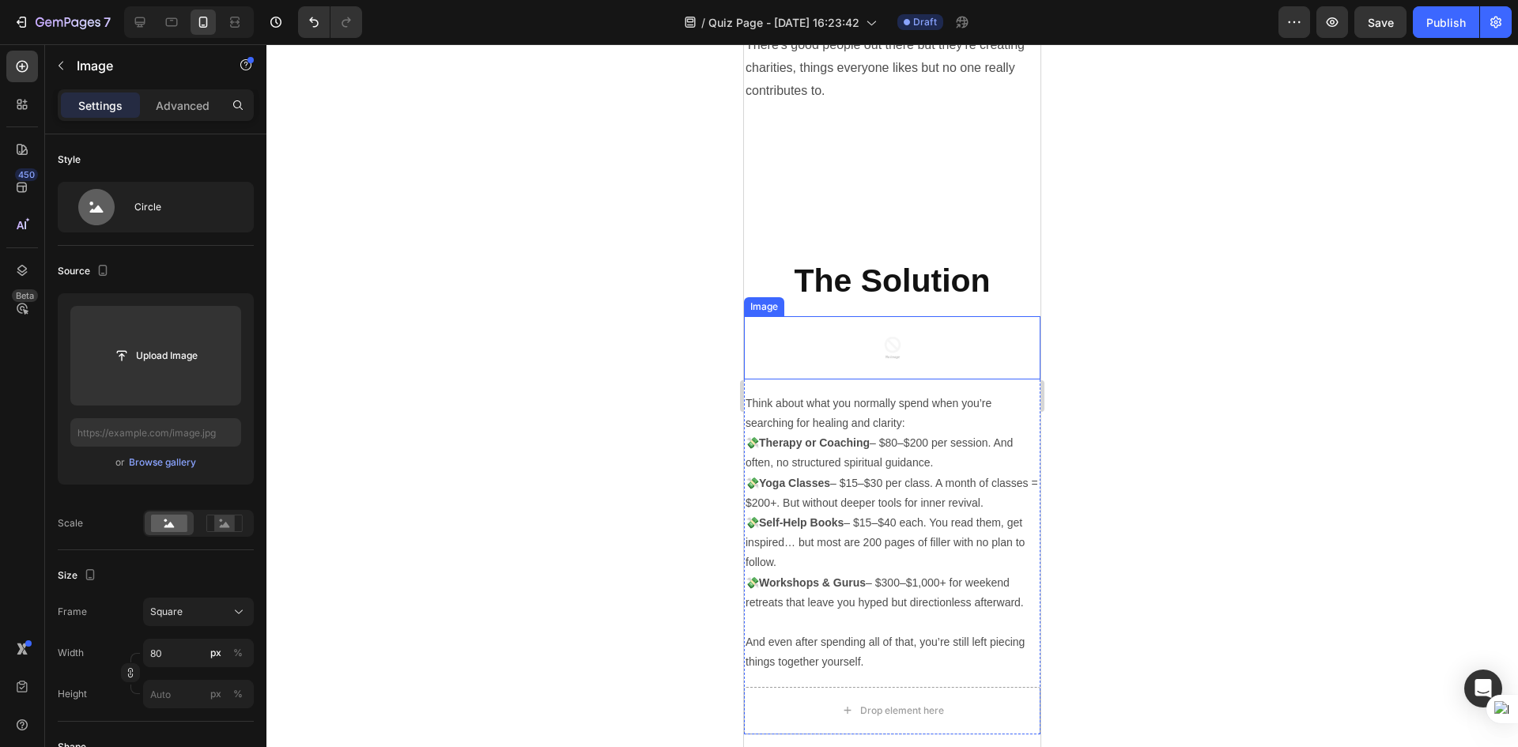
click at [935, 379] on div at bounding box center [892, 347] width 296 height 63
